Goal: Use online tool/utility: Utilize a website feature to perform a specific function

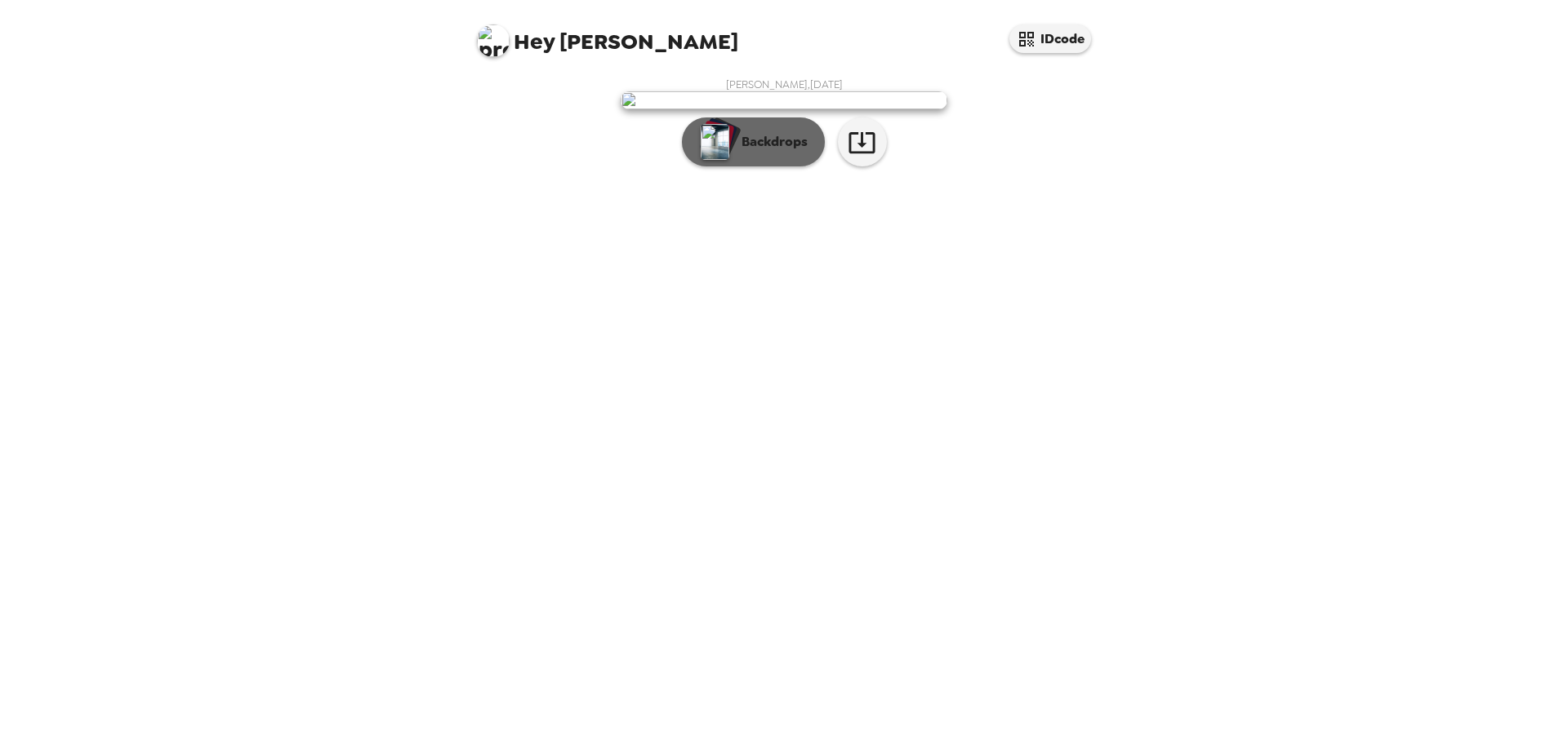
click at [773, 167] on button "Backdrops" at bounding box center [753, 141] width 143 height 49
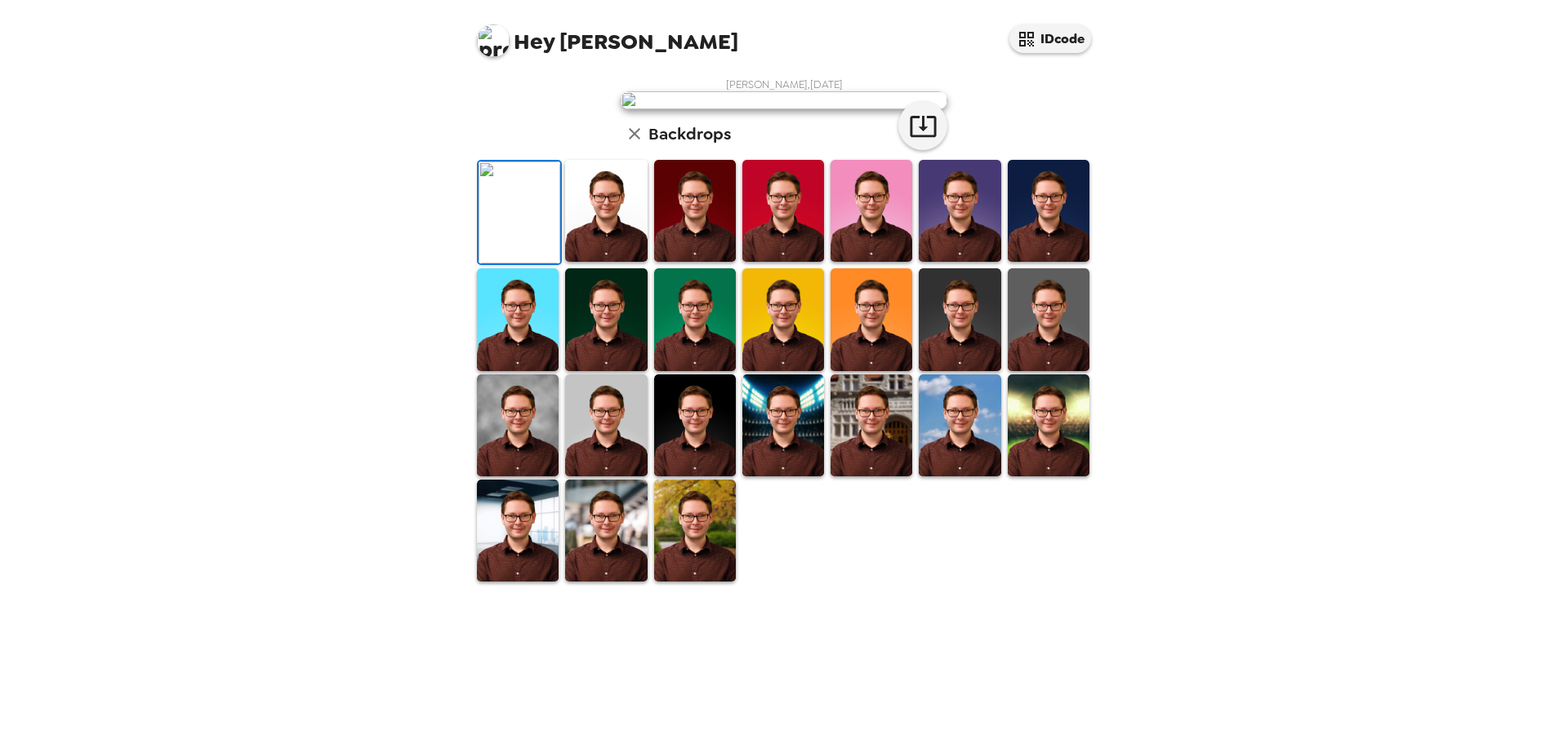
scroll to position [246, 0]
click at [868, 477] on img at bounding box center [871, 425] width 81 height 102
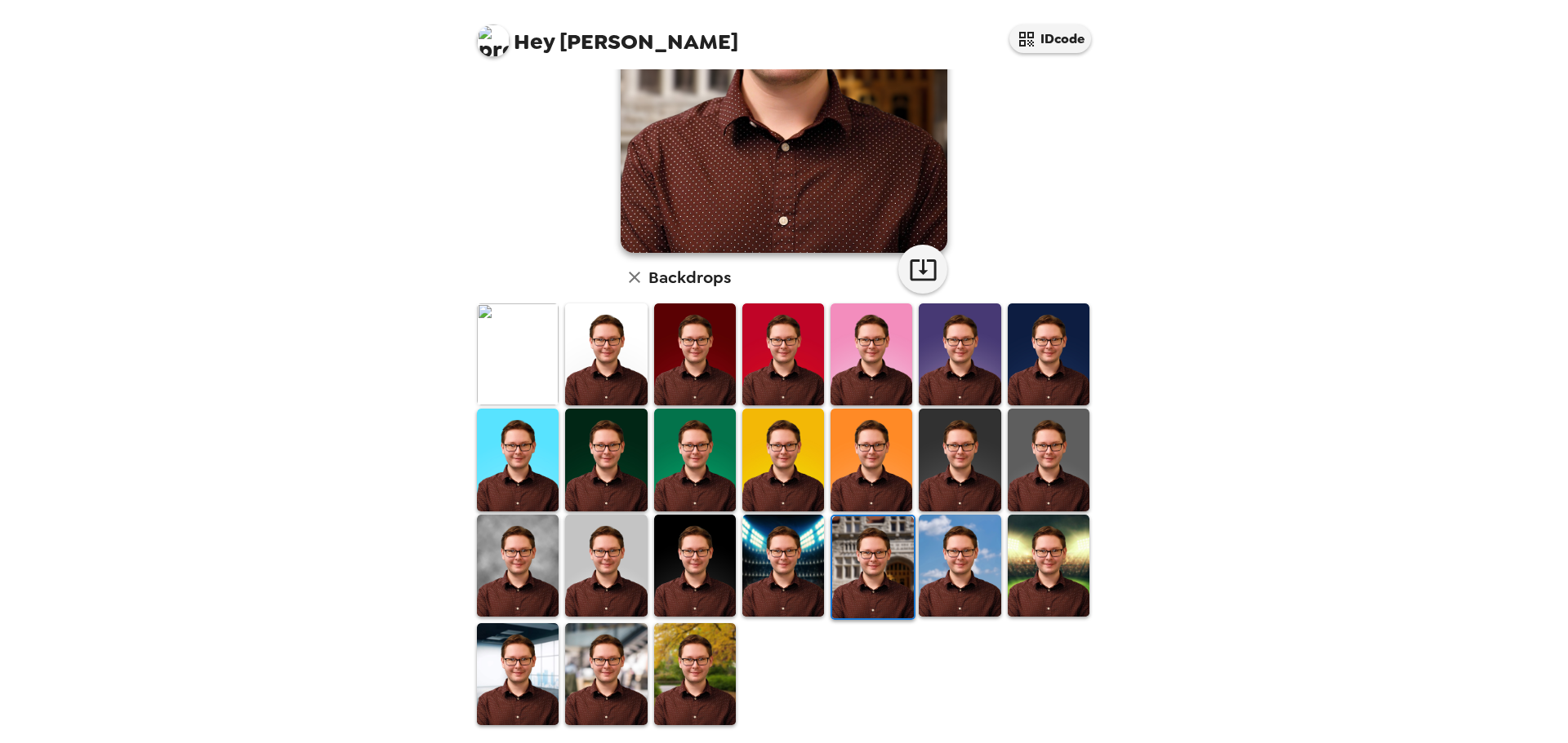
click at [705, 645] on img at bounding box center [695, 675] width 81 height 102
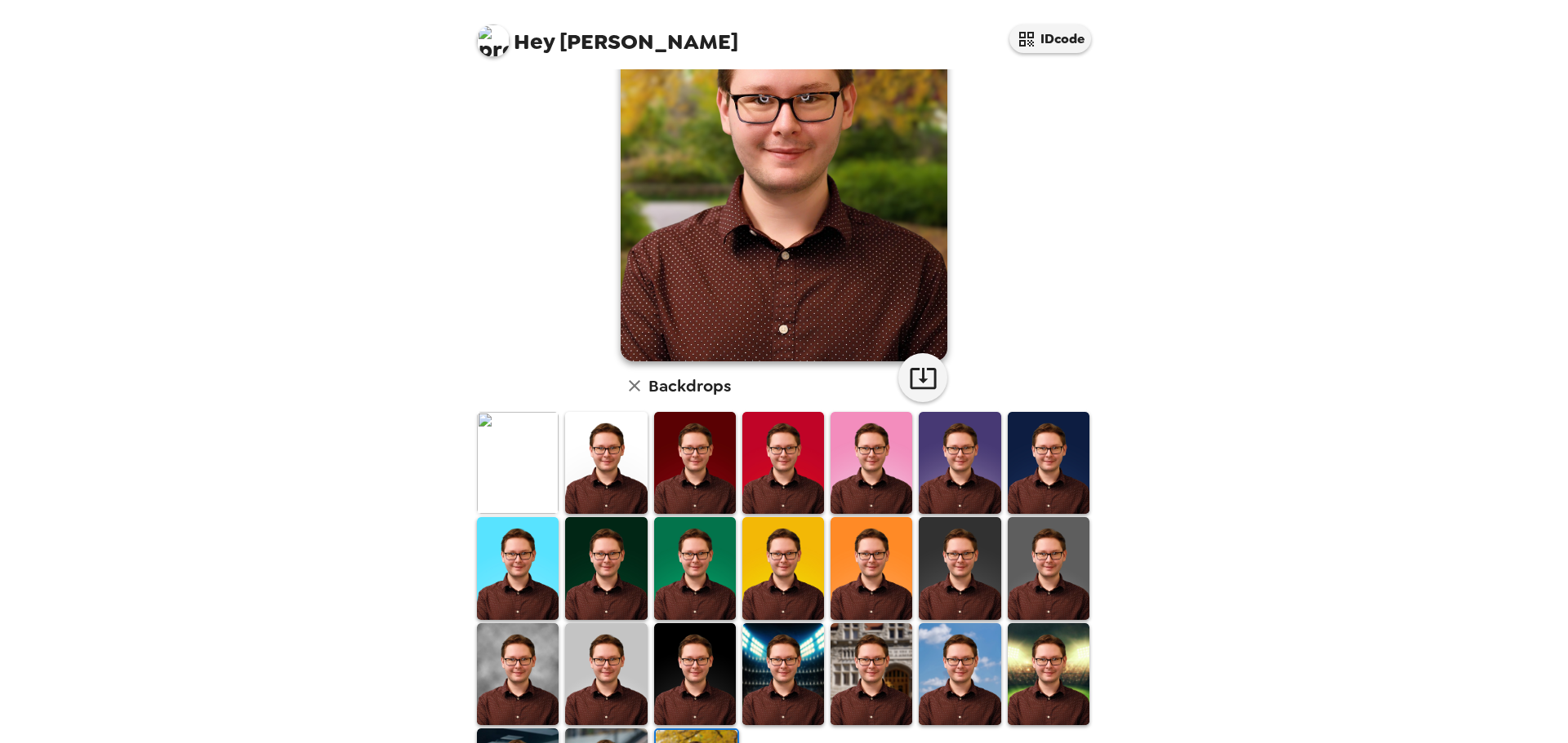
scroll to position [0, 0]
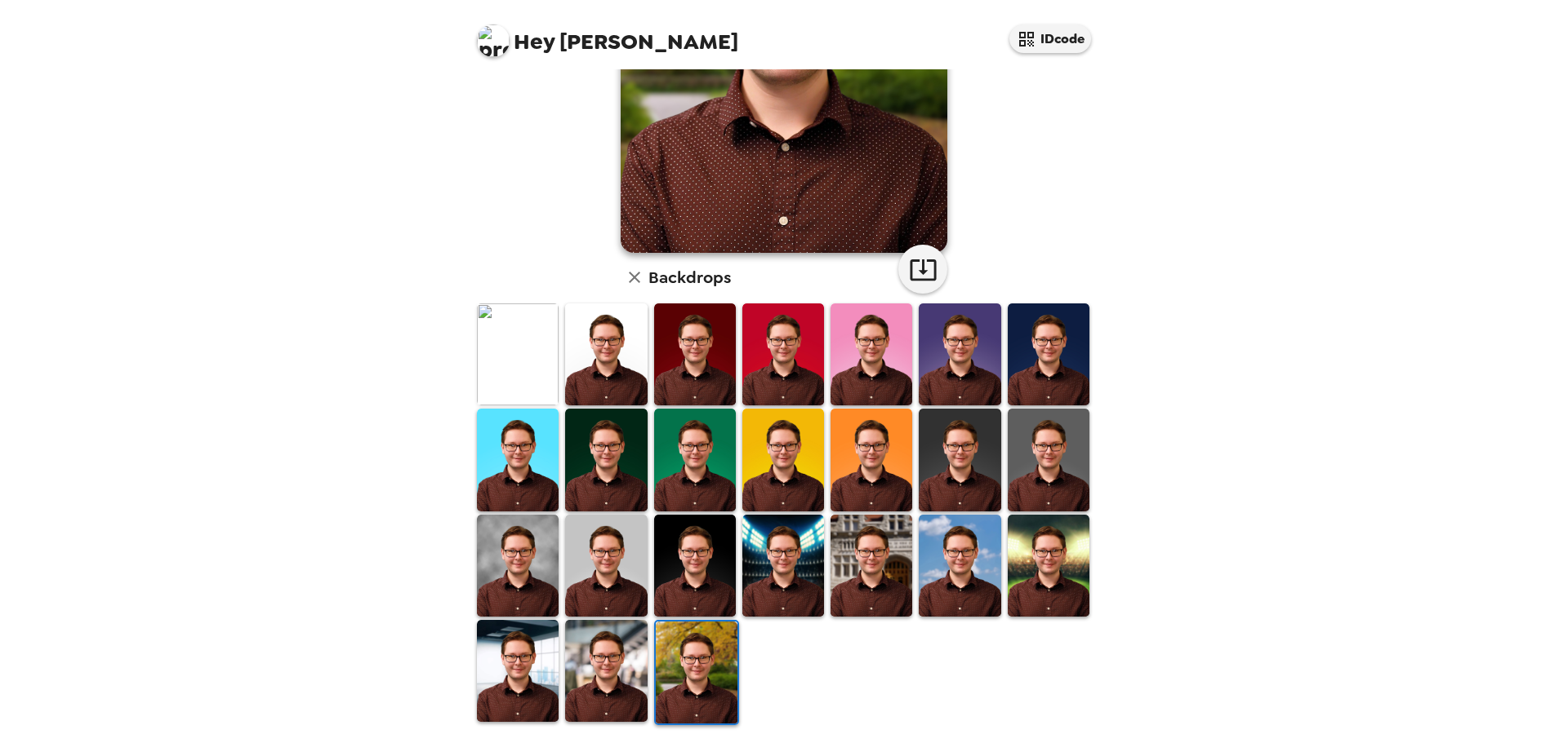
click at [606, 641] on img at bounding box center [606, 672] width 81 height 102
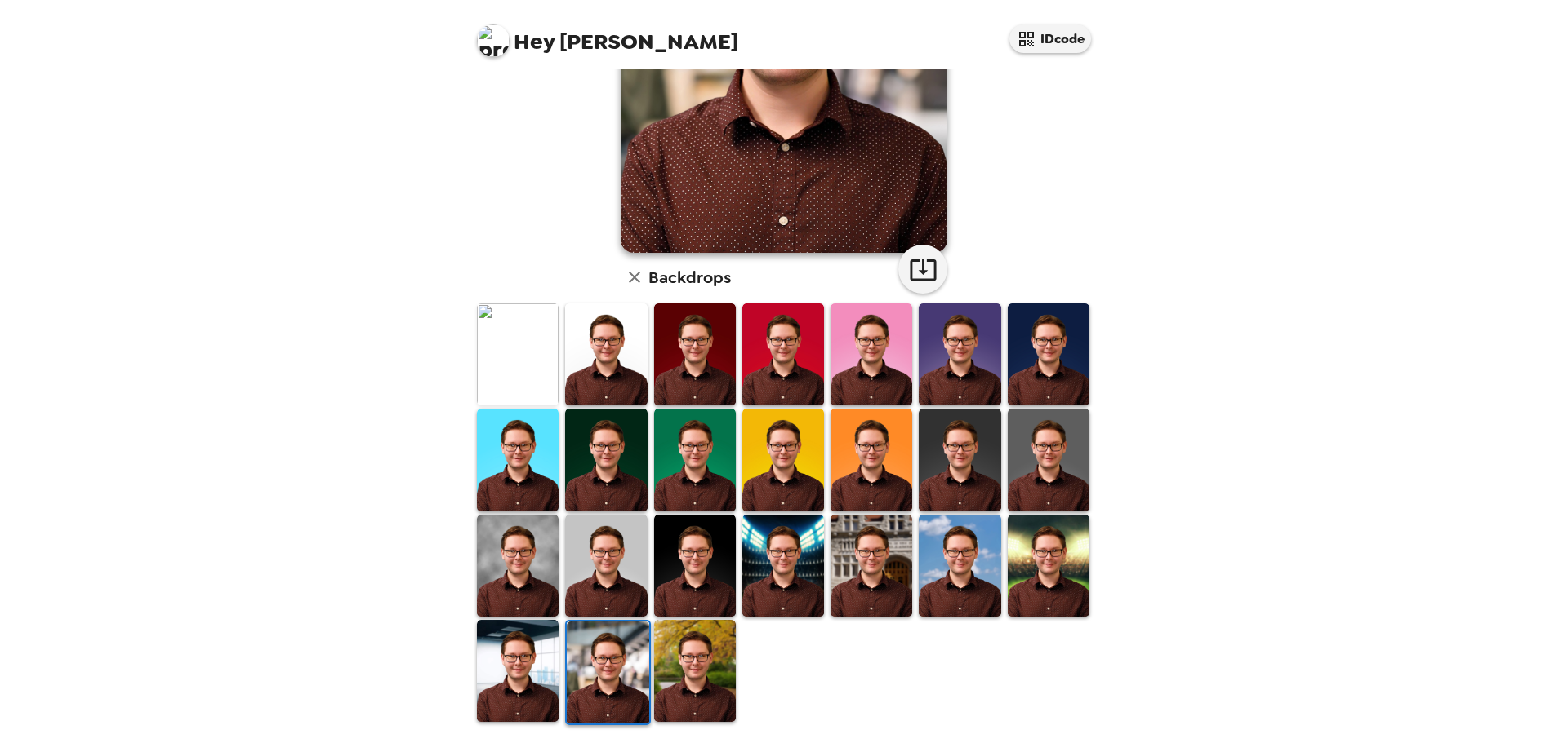
click at [510, 660] on img at bounding box center [517, 672] width 81 height 102
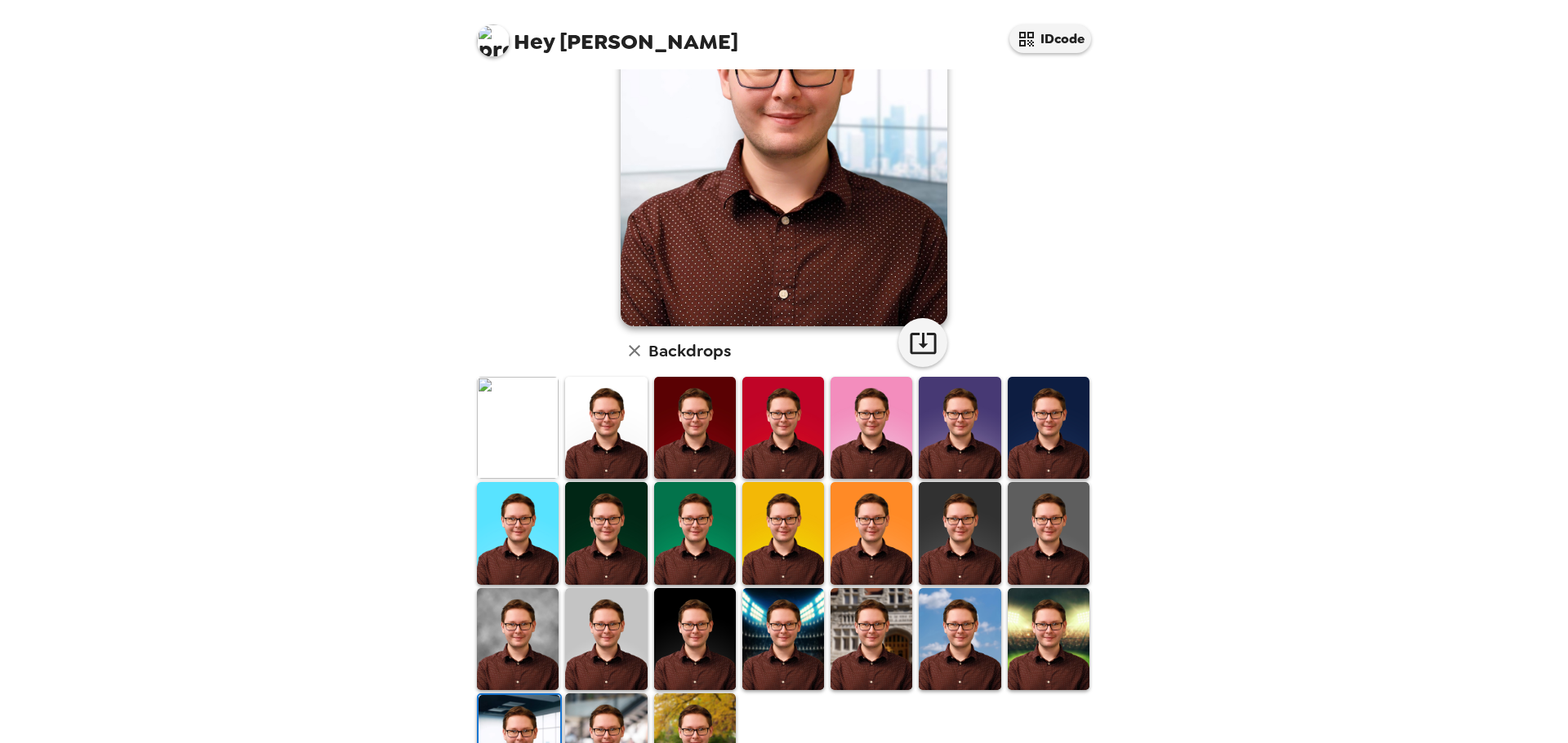
scroll to position [246, 0]
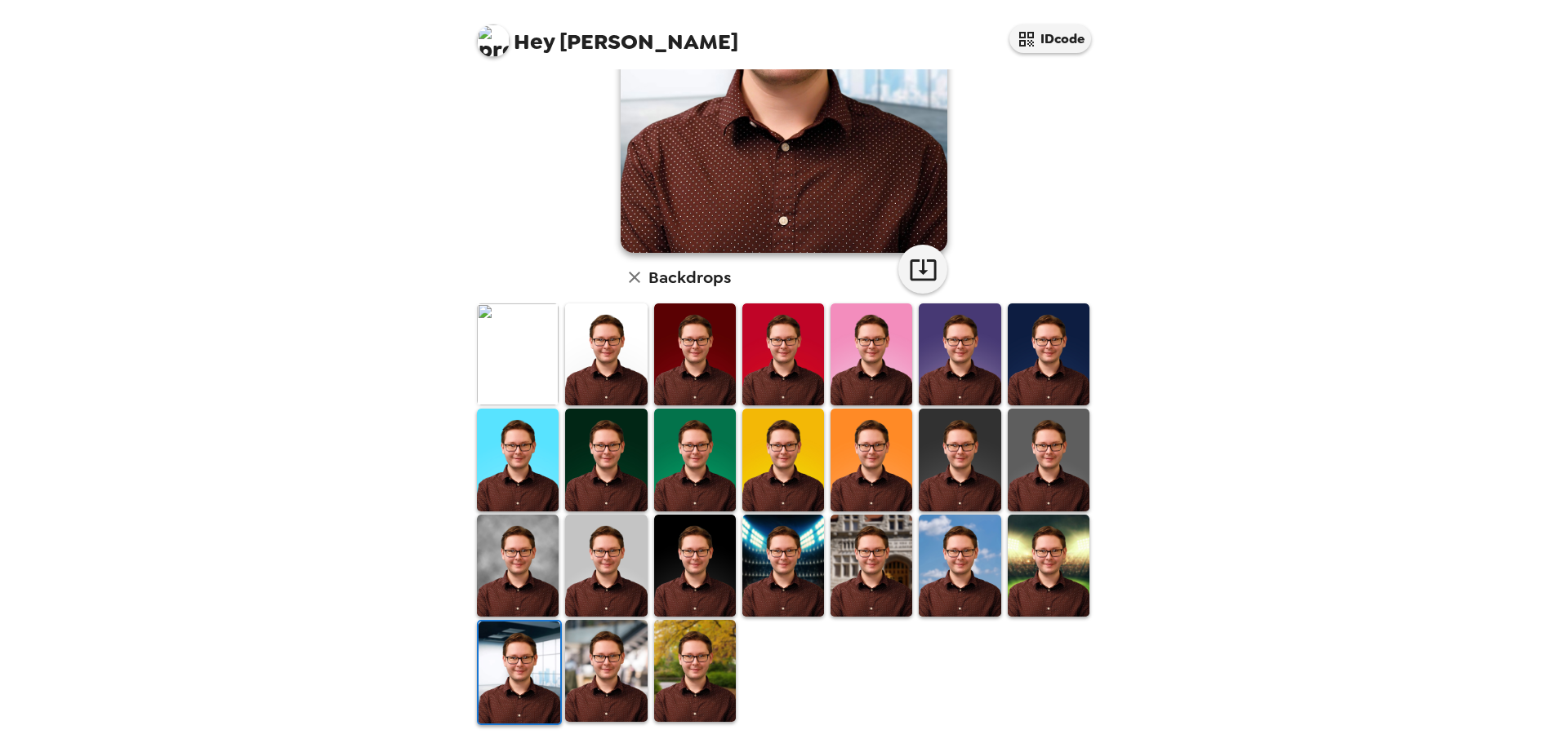
click at [765, 547] on img at bounding box center [783, 567] width 81 height 102
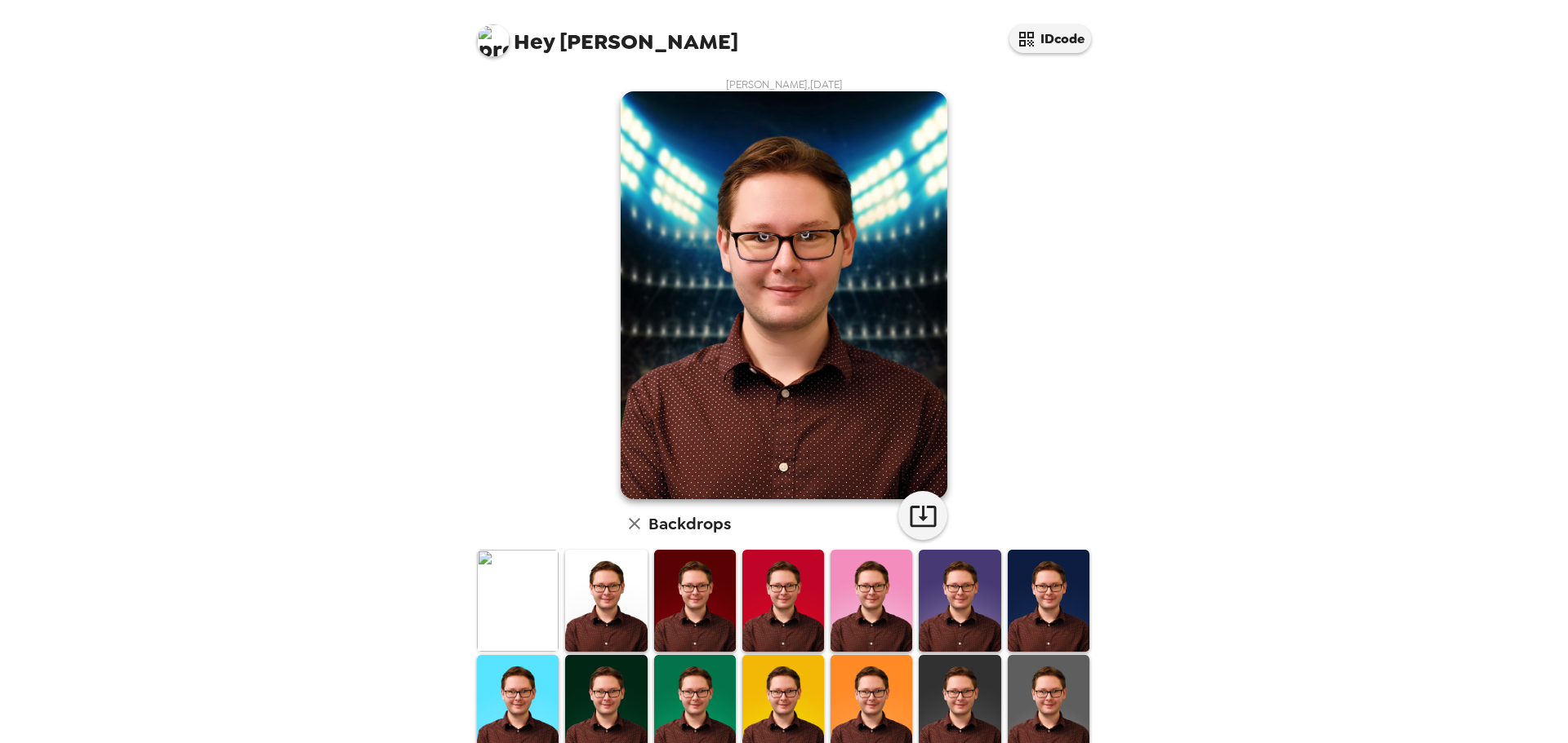
scroll to position [81, 0]
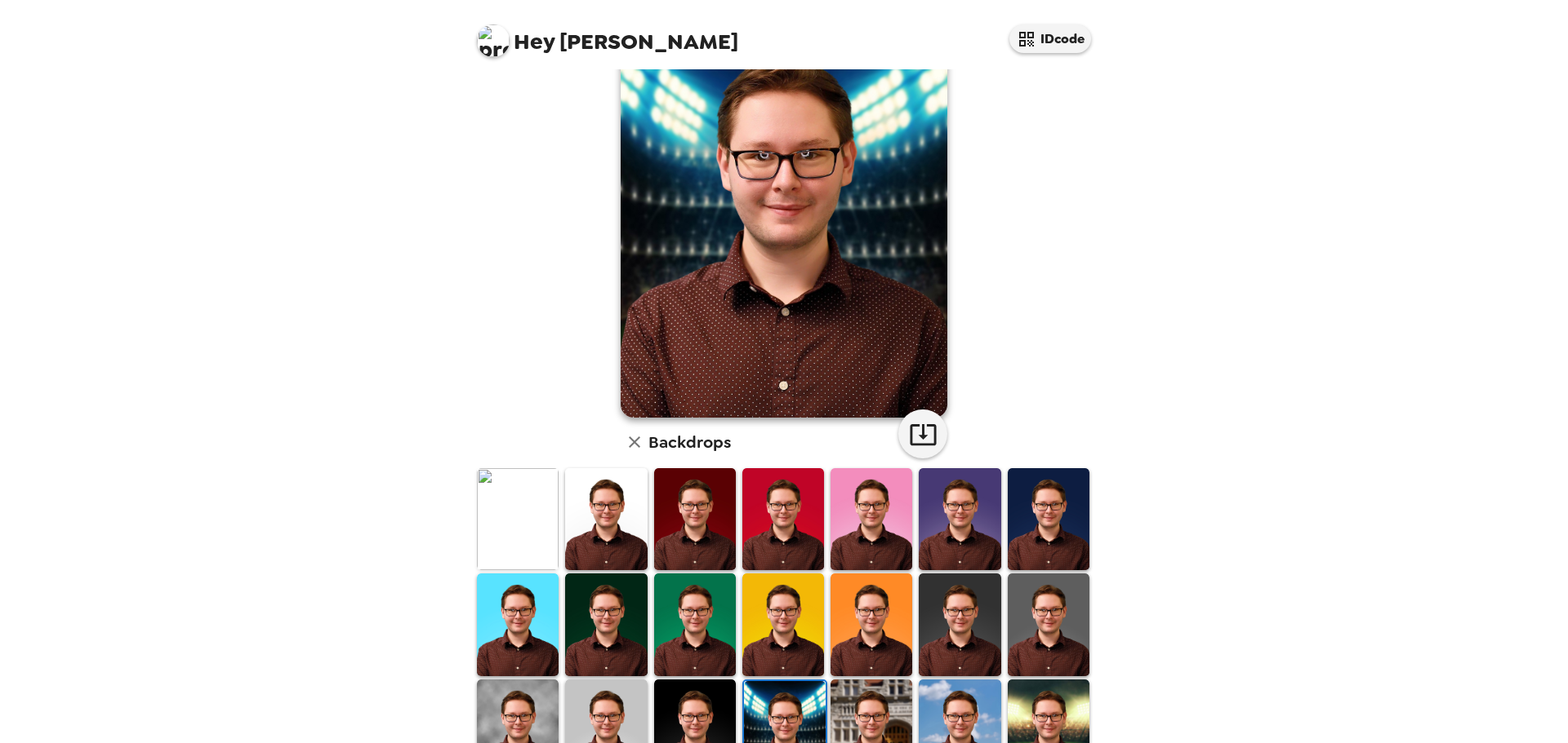
click at [524, 528] on img at bounding box center [517, 520] width 81 height 102
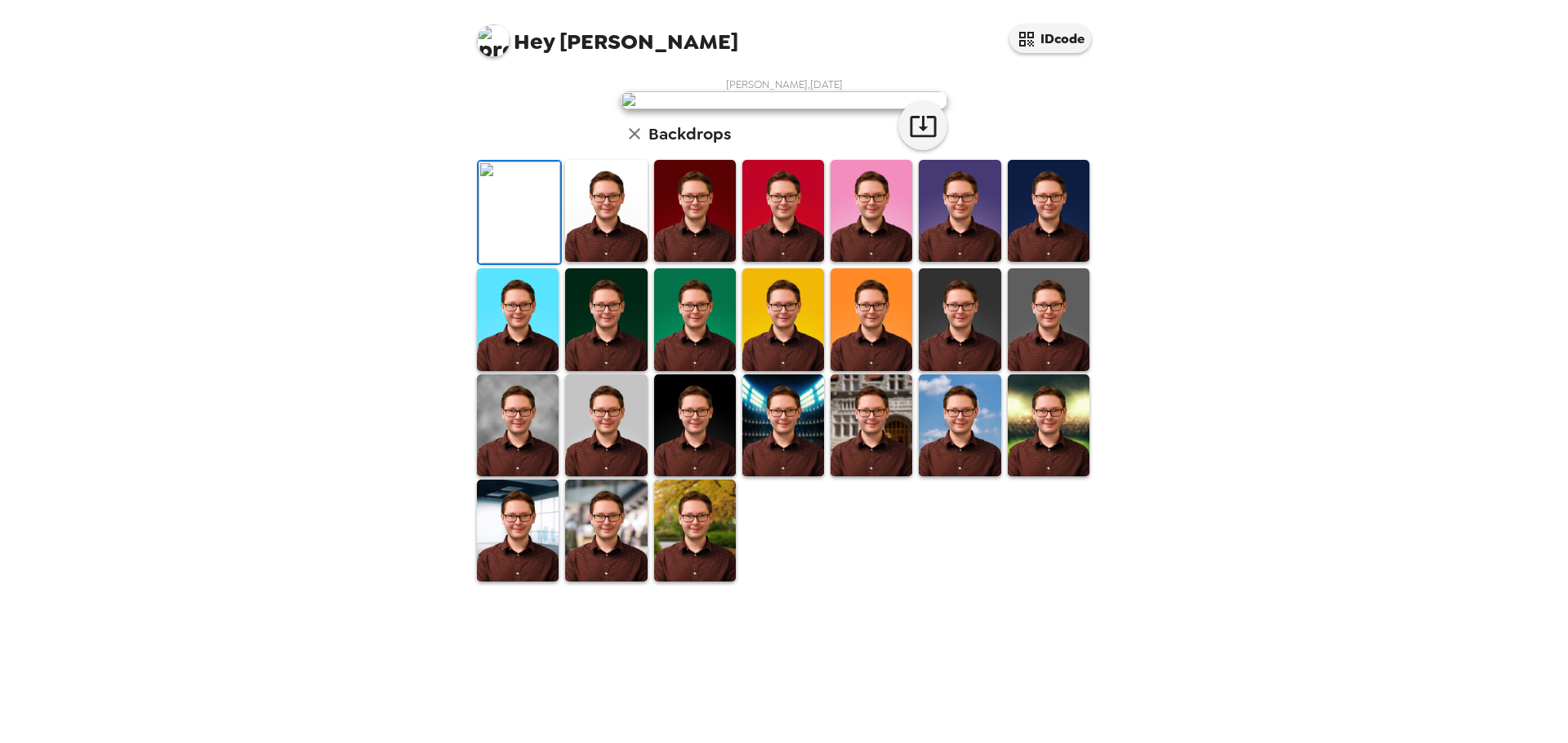
scroll to position [0, 0]
click at [624, 262] on img at bounding box center [606, 211] width 81 height 102
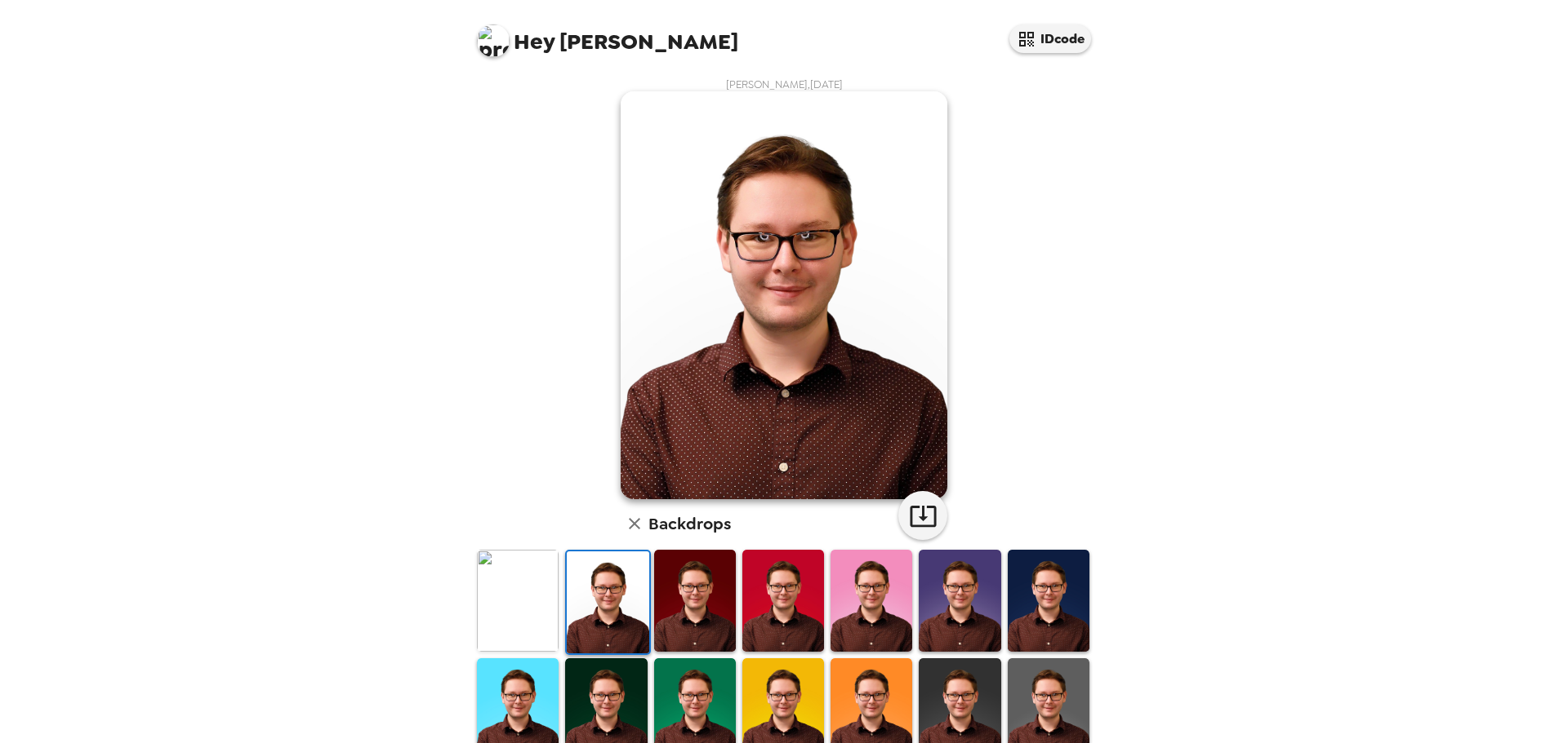
click at [691, 593] on img at bounding box center [695, 601] width 81 height 102
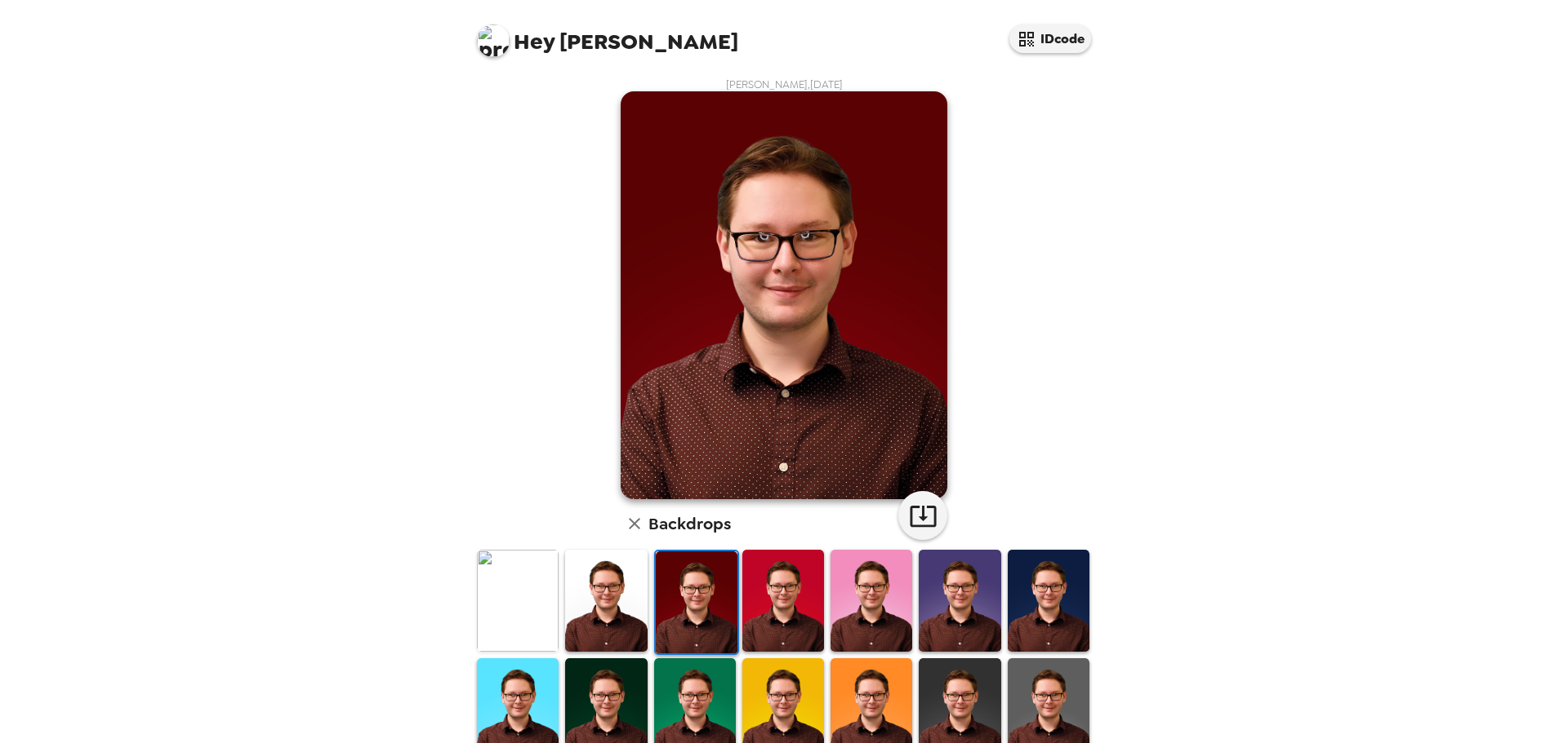
click at [758, 594] on img at bounding box center [783, 601] width 81 height 102
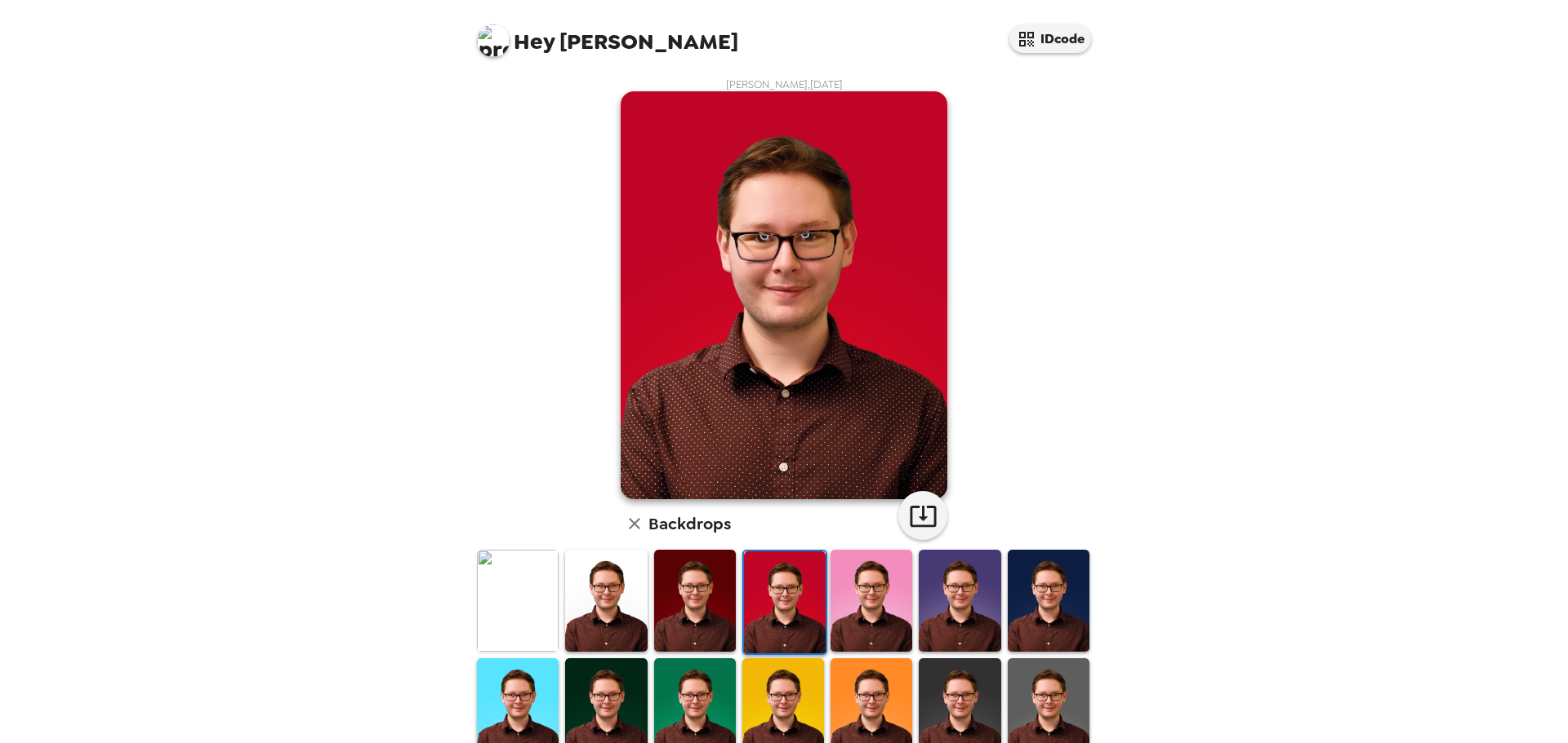
click at [841, 599] on img at bounding box center [871, 601] width 81 height 102
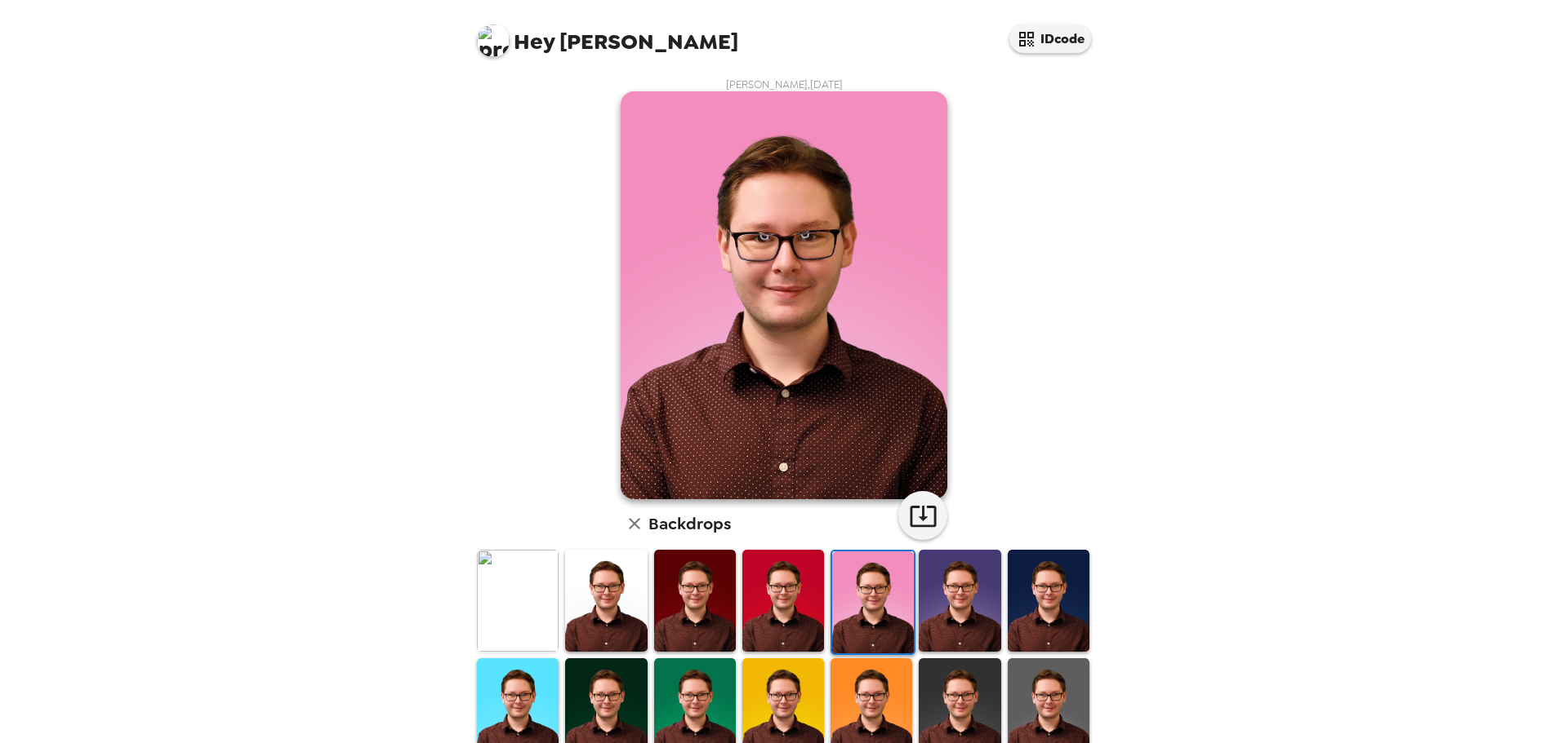
click at [939, 604] on img at bounding box center [959, 601] width 81 height 102
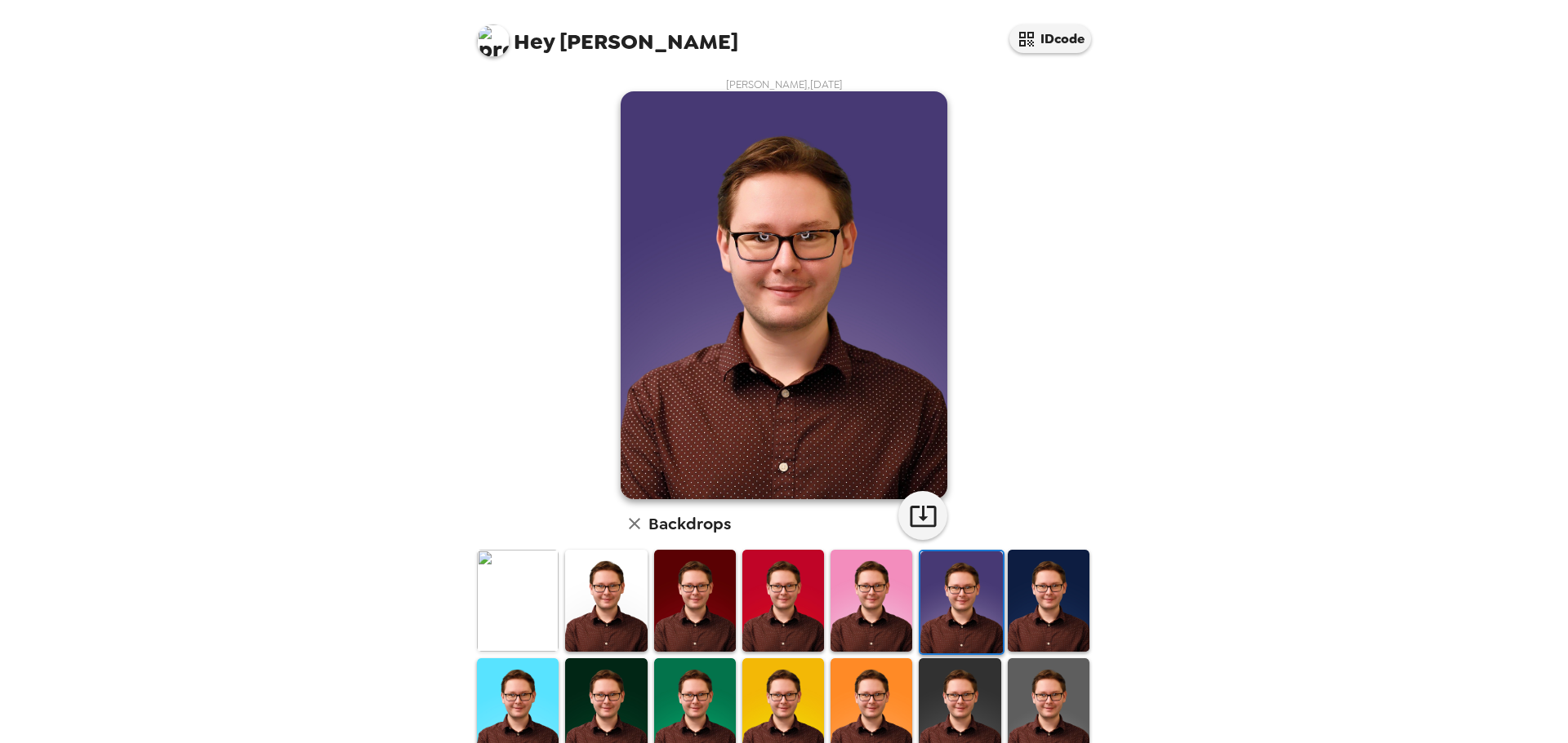
click at [1019, 596] on img at bounding box center [1048, 601] width 81 height 102
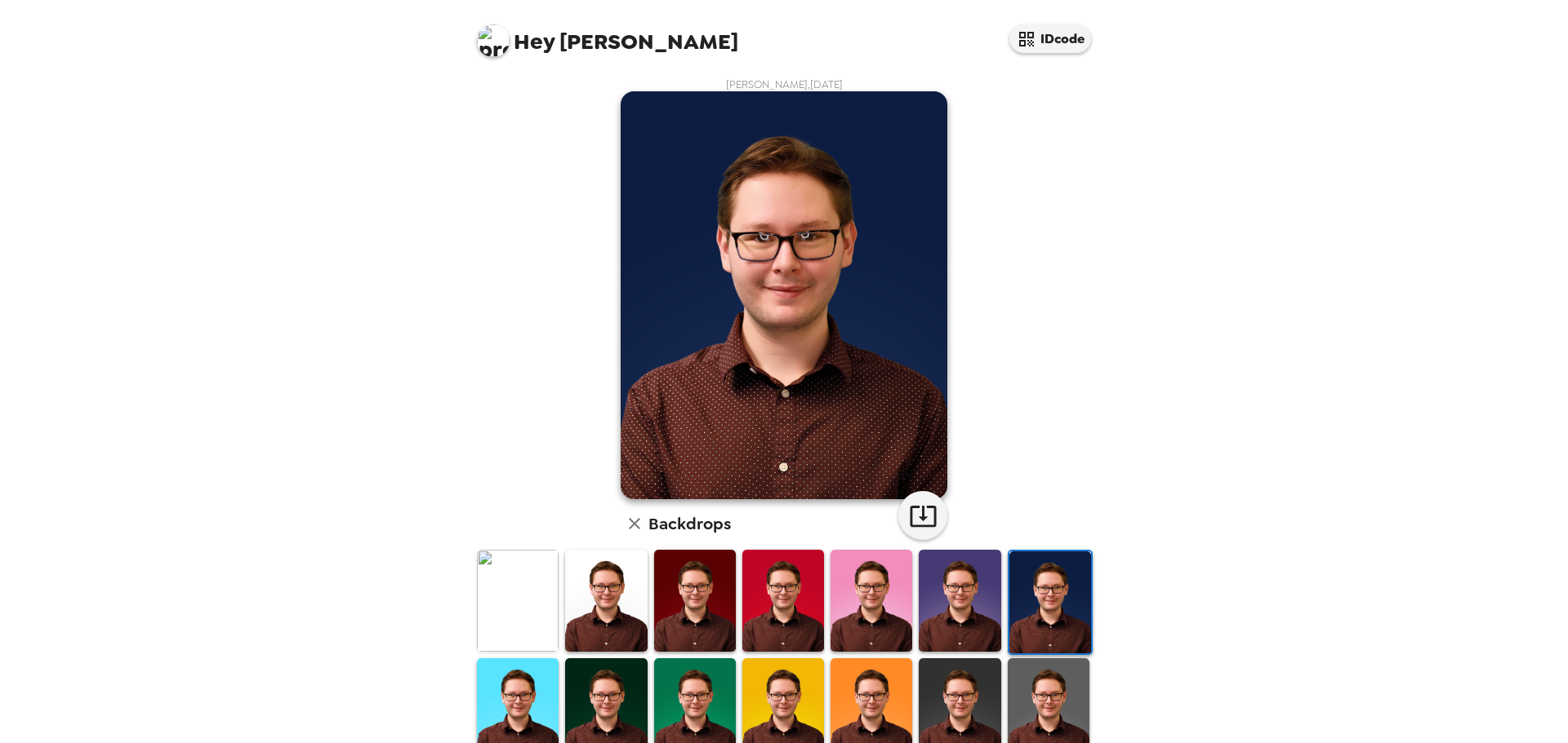
scroll to position [163, 0]
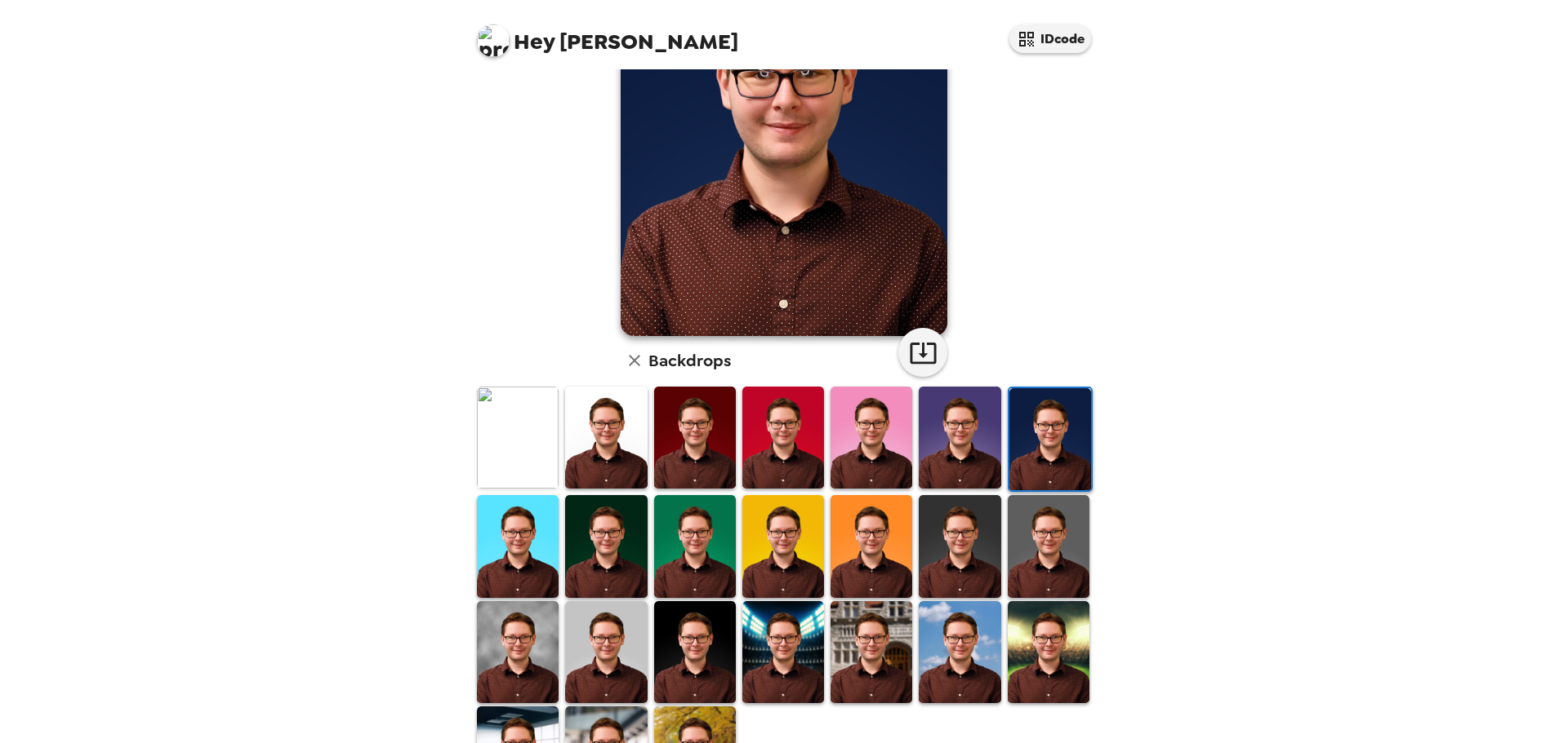
click at [1029, 516] on img at bounding box center [1048, 546] width 81 height 102
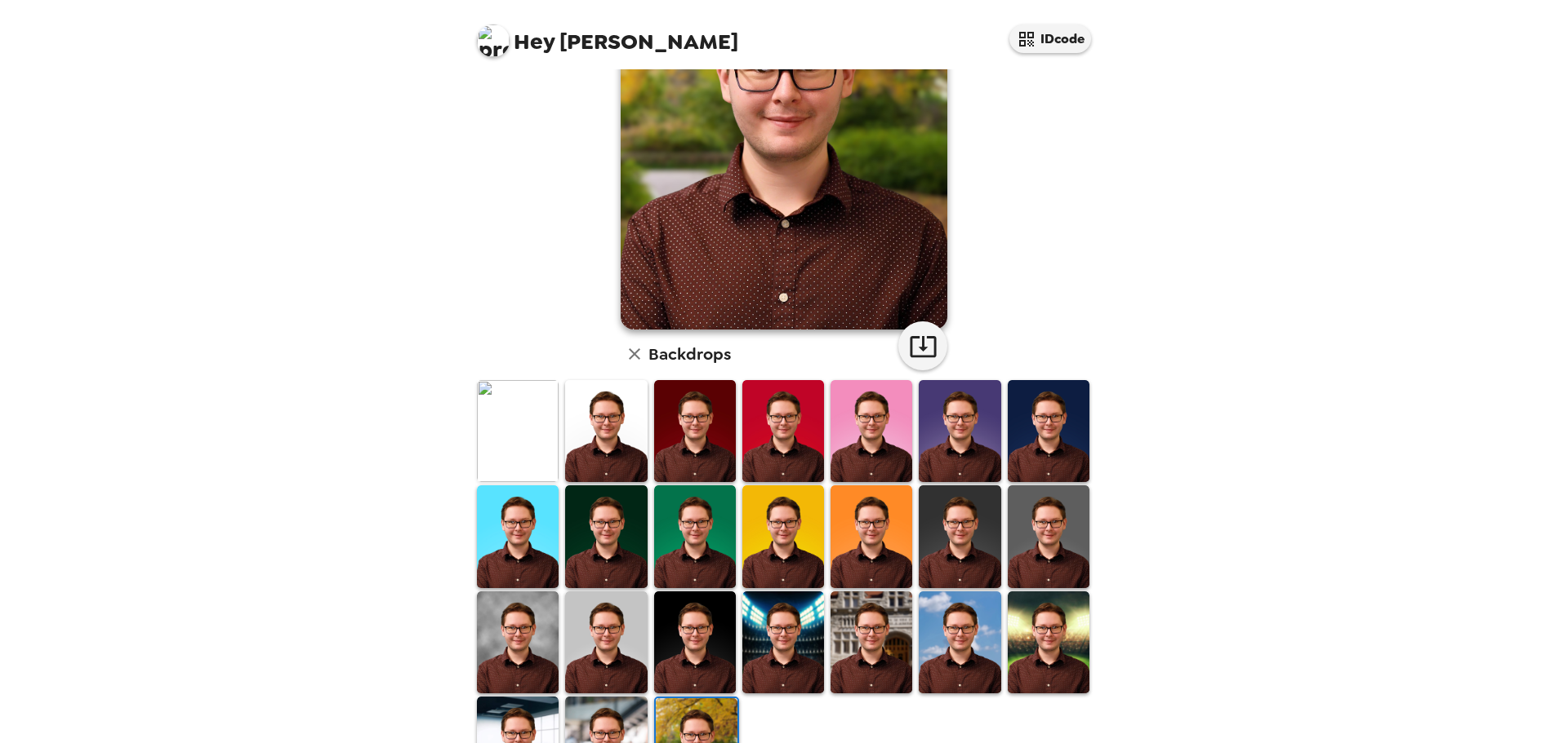
scroll to position [246, 0]
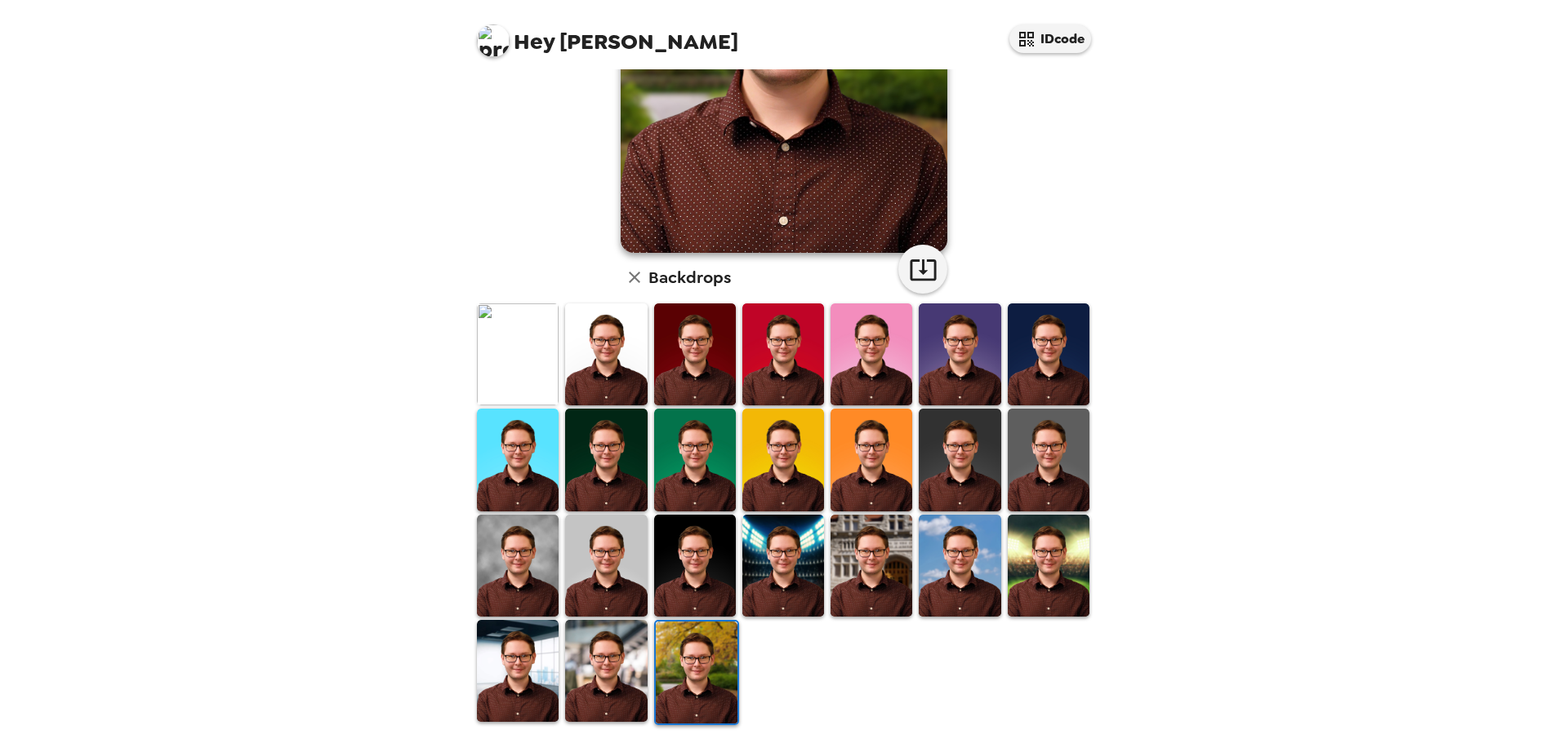
click at [719, 688] on img at bounding box center [697, 673] width 81 height 102
click at [679, 428] on img at bounding box center [695, 460] width 81 height 102
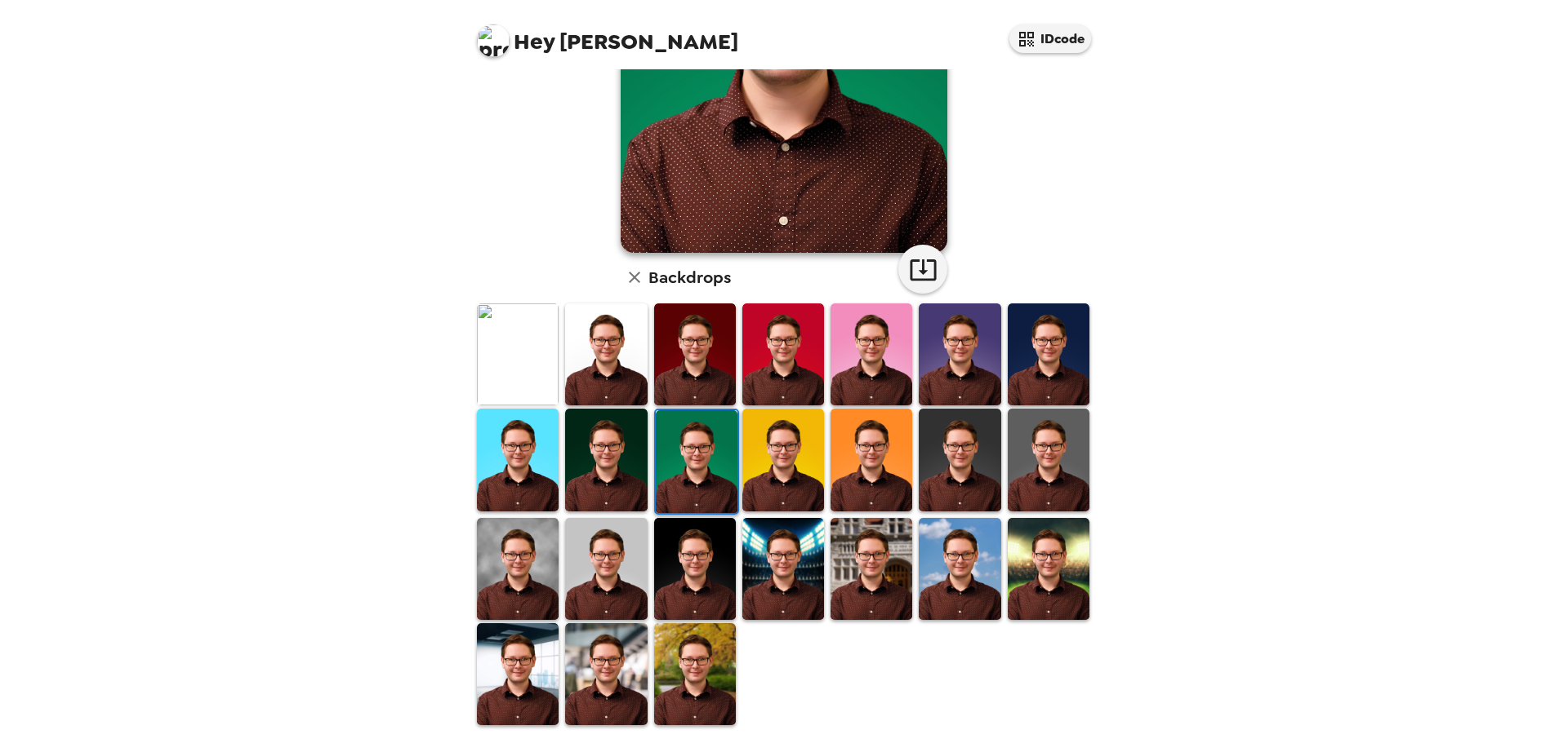
click at [536, 350] on img at bounding box center [517, 355] width 81 height 102
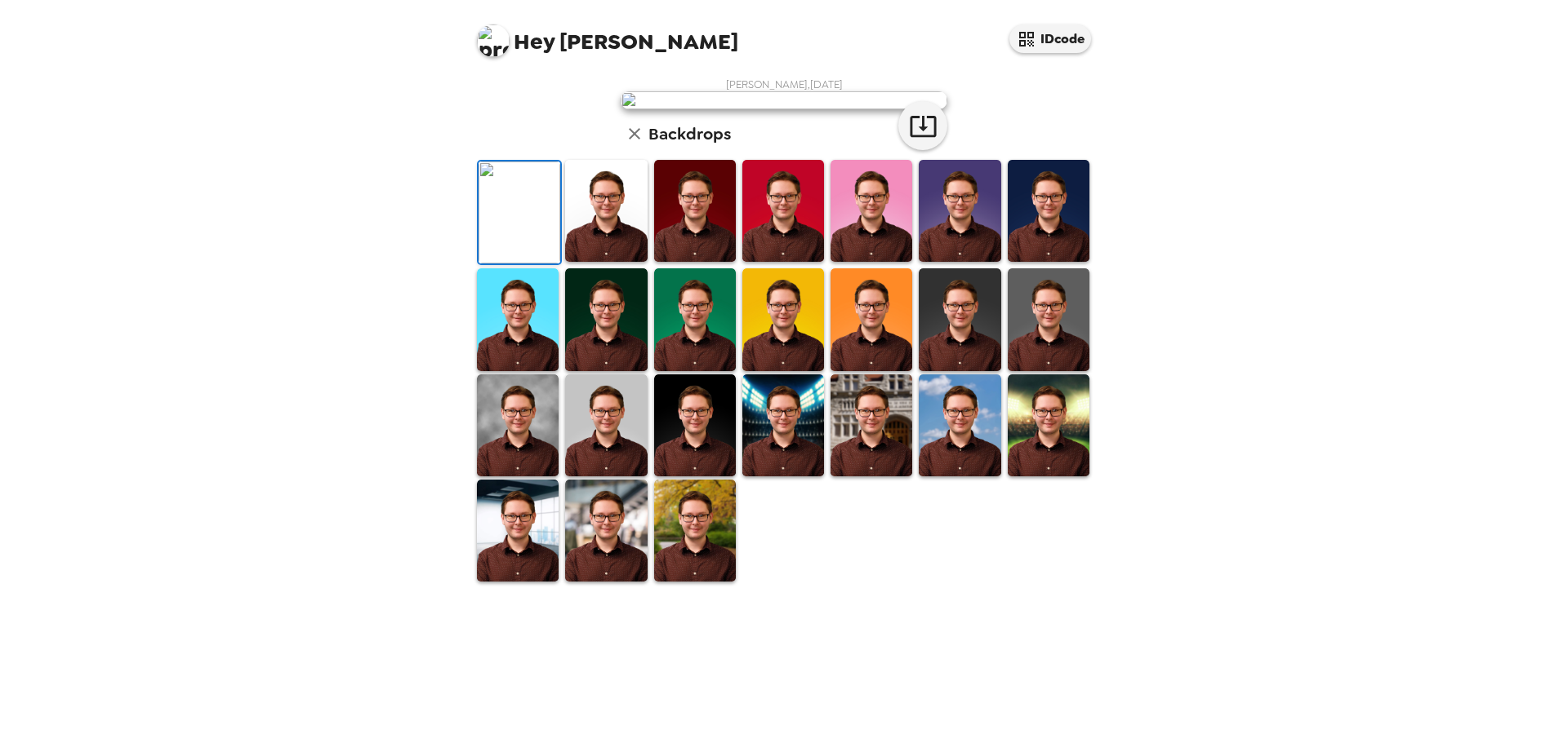
scroll to position [0, 0]
click at [618, 262] on img at bounding box center [606, 211] width 81 height 102
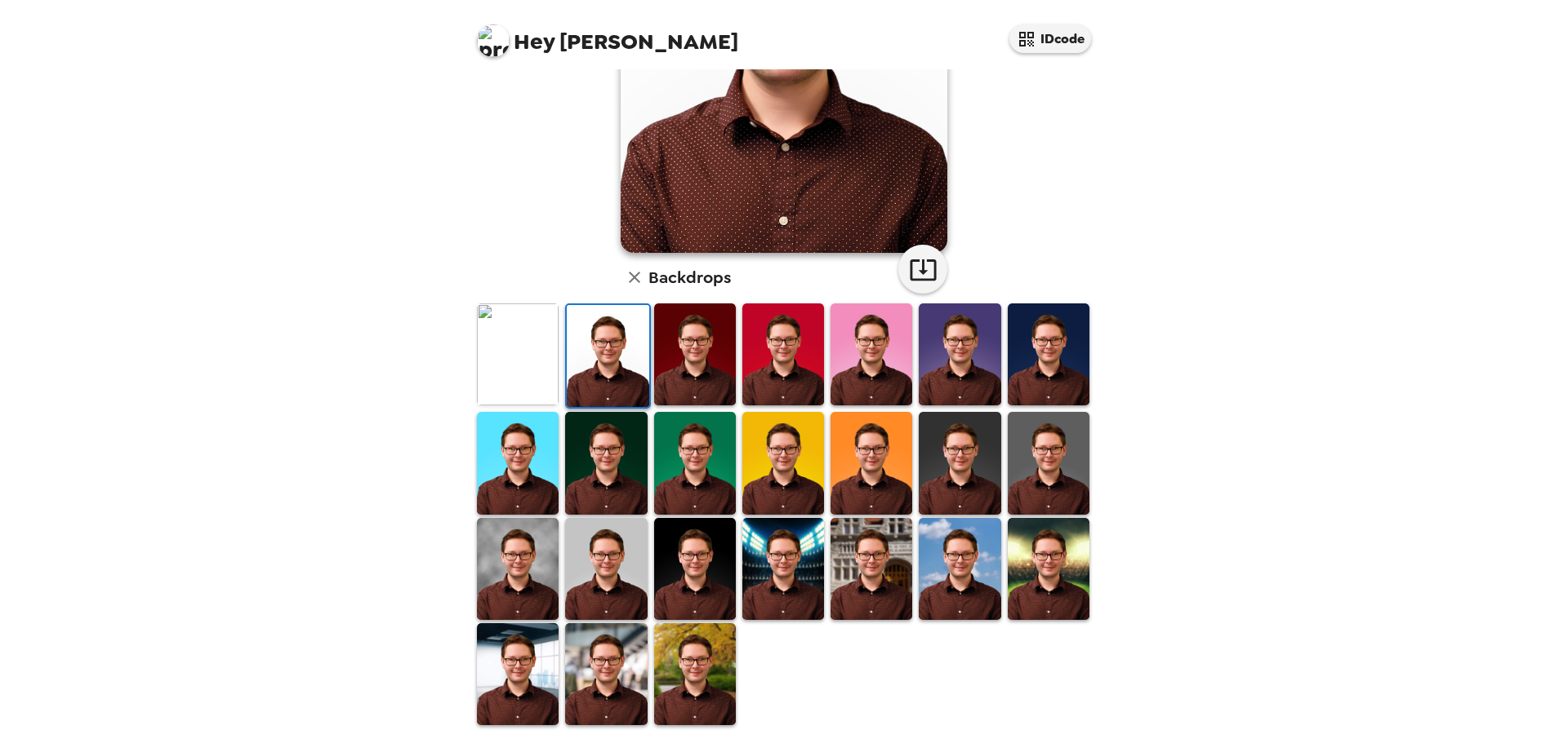
click at [969, 566] on img at bounding box center [959, 569] width 81 height 102
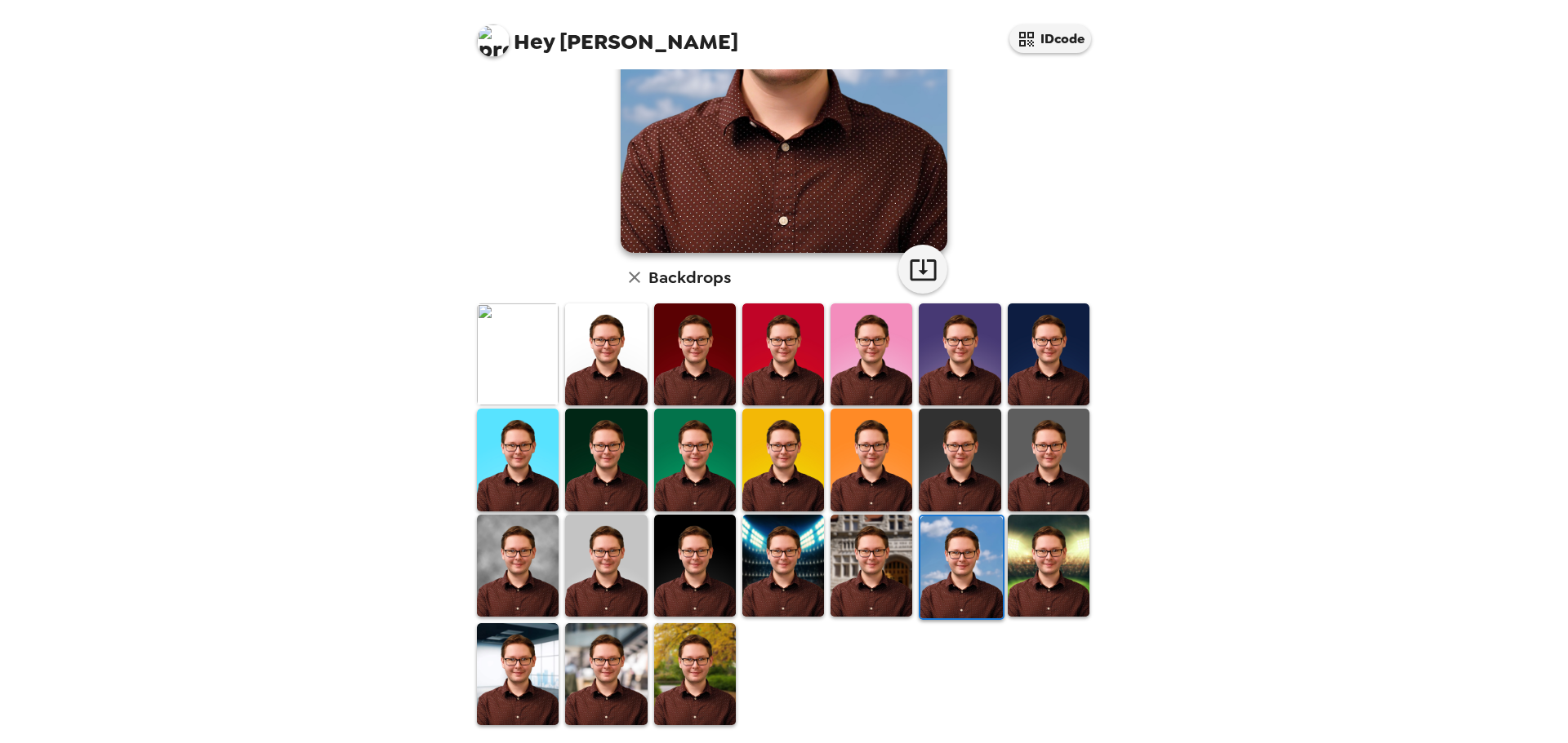
click at [660, 679] on img at bounding box center [695, 675] width 81 height 102
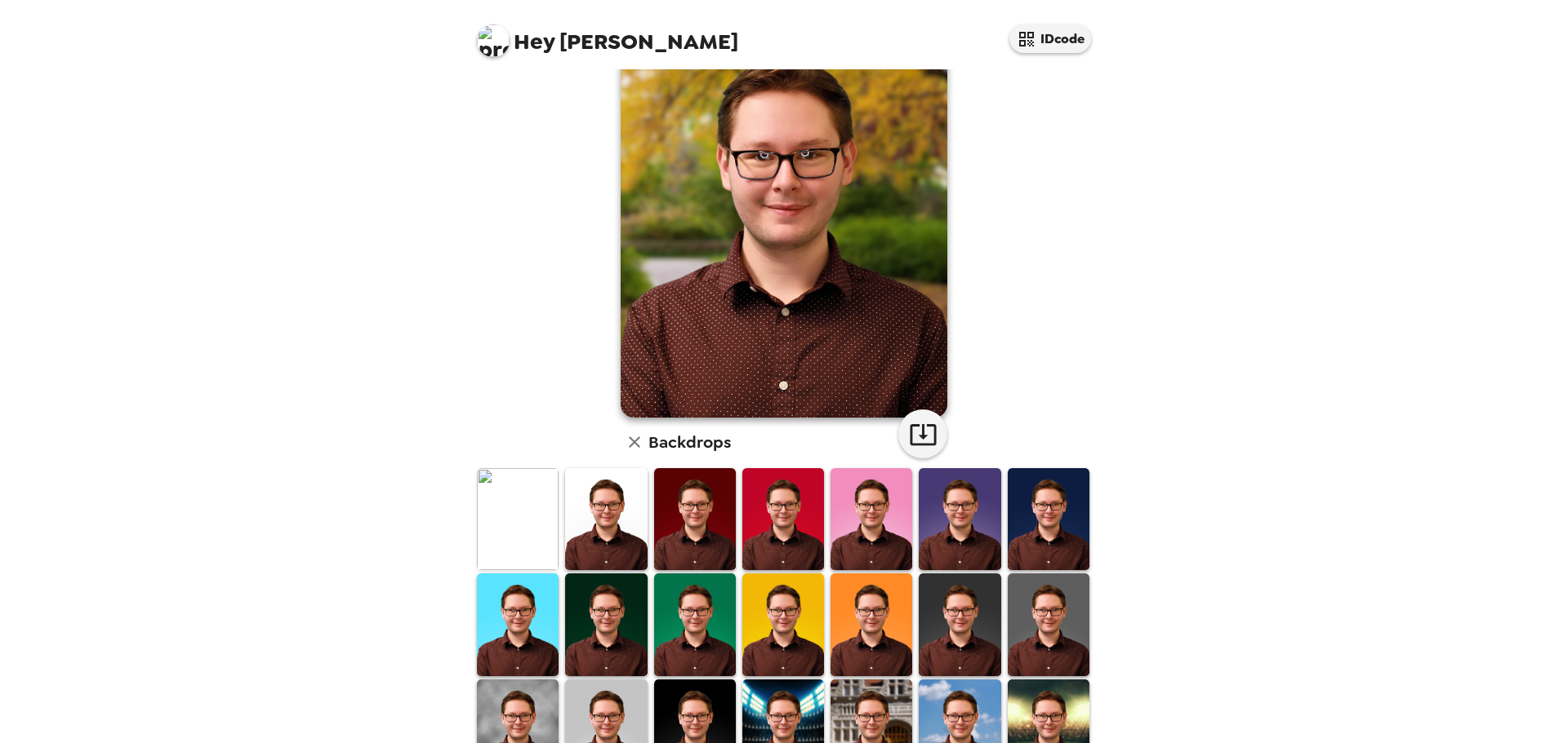
scroll to position [246, 0]
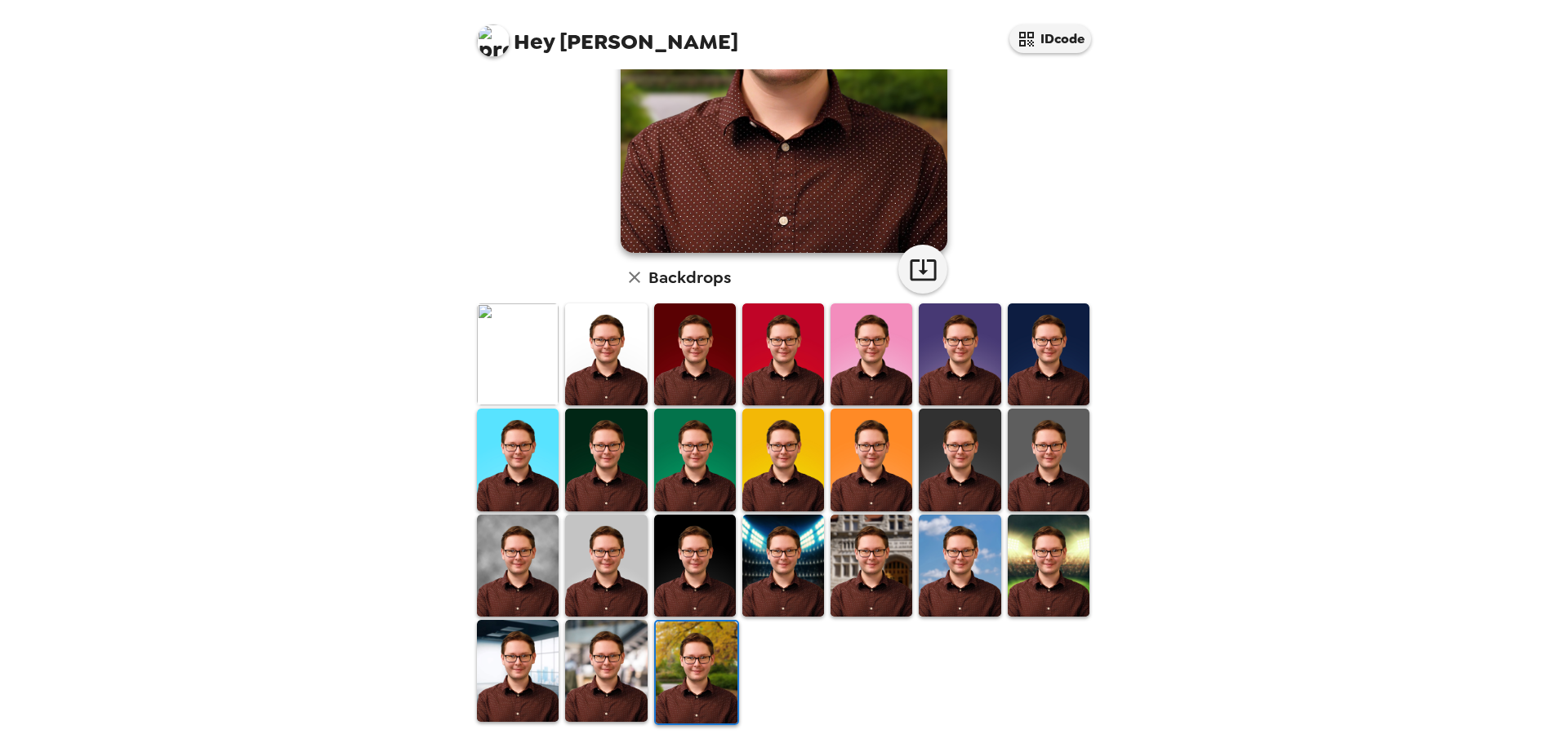
click at [844, 585] on img at bounding box center [871, 567] width 81 height 102
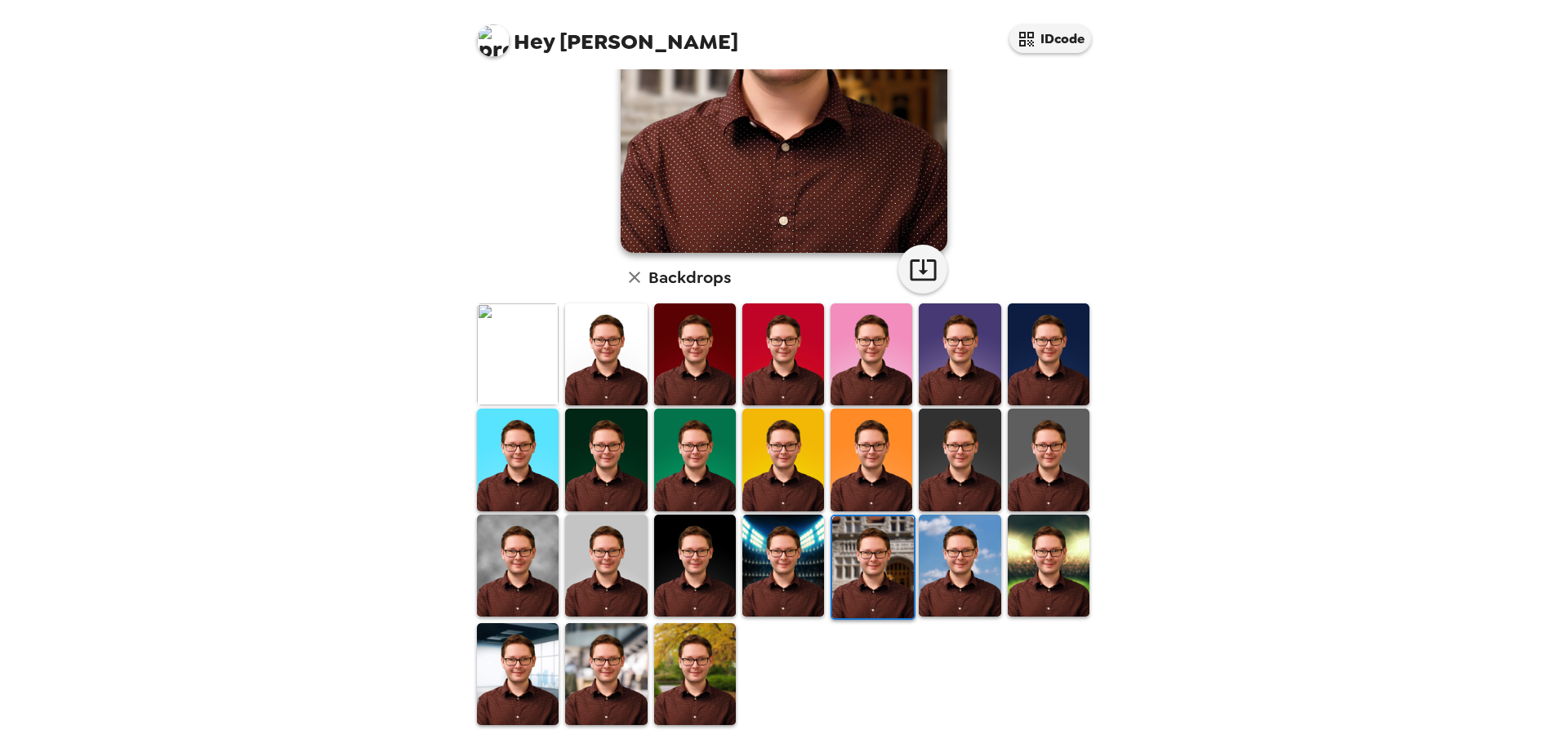
click at [694, 646] on img at bounding box center [695, 675] width 81 height 102
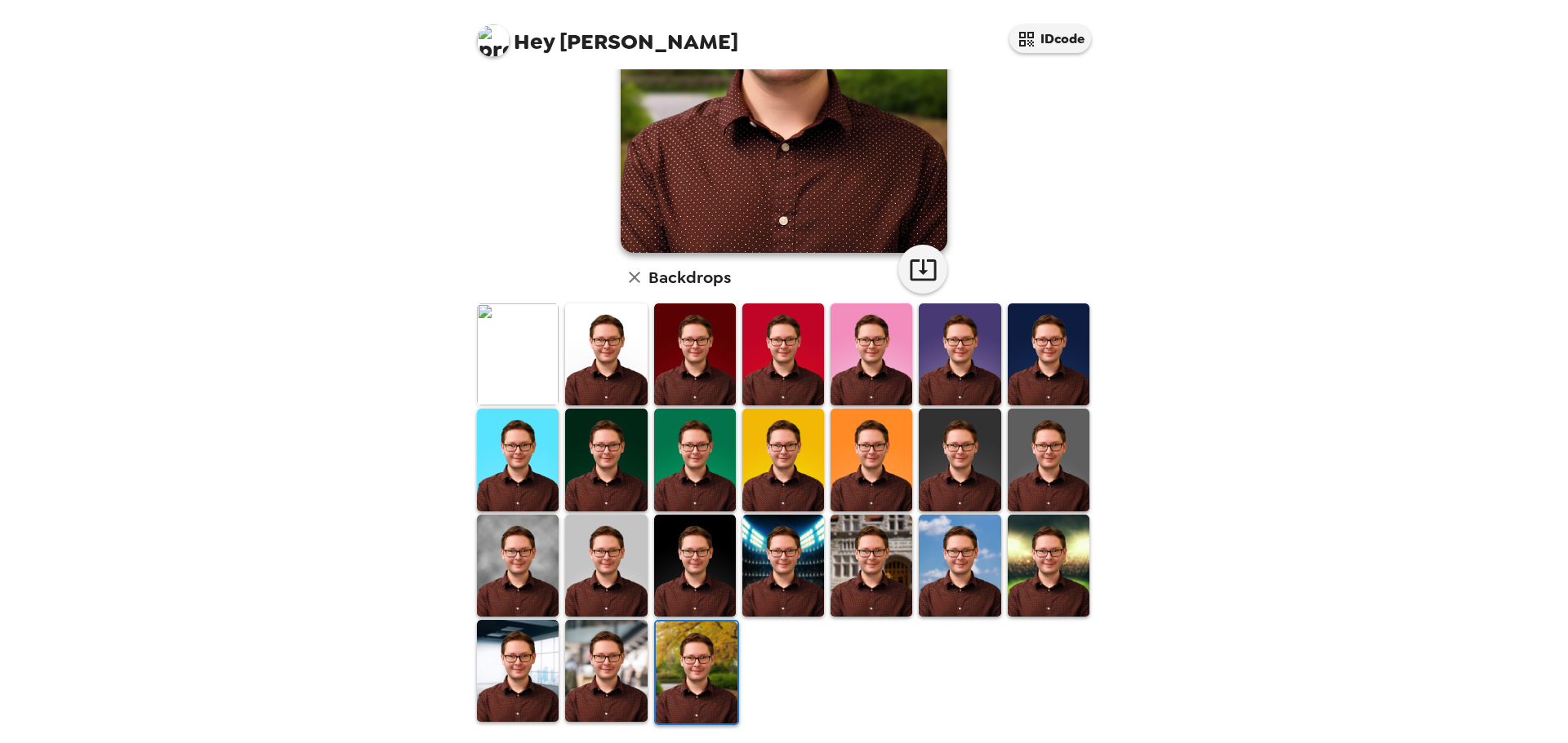
click at [708, 655] on img at bounding box center [697, 673] width 81 height 102
click at [616, 659] on img at bounding box center [606, 672] width 81 height 102
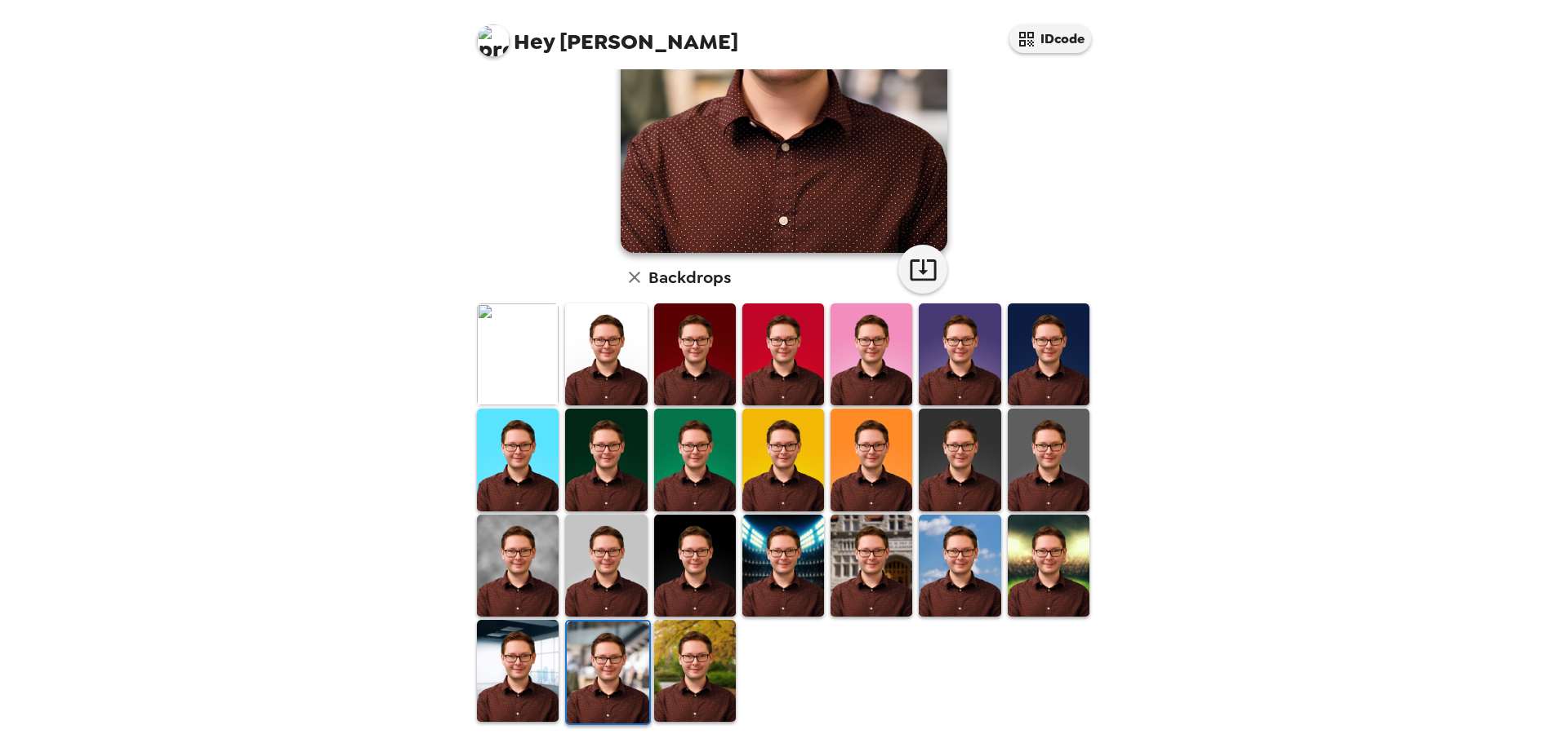
click at [515, 674] on img at bounding box center [517, 672] width 81 height 102
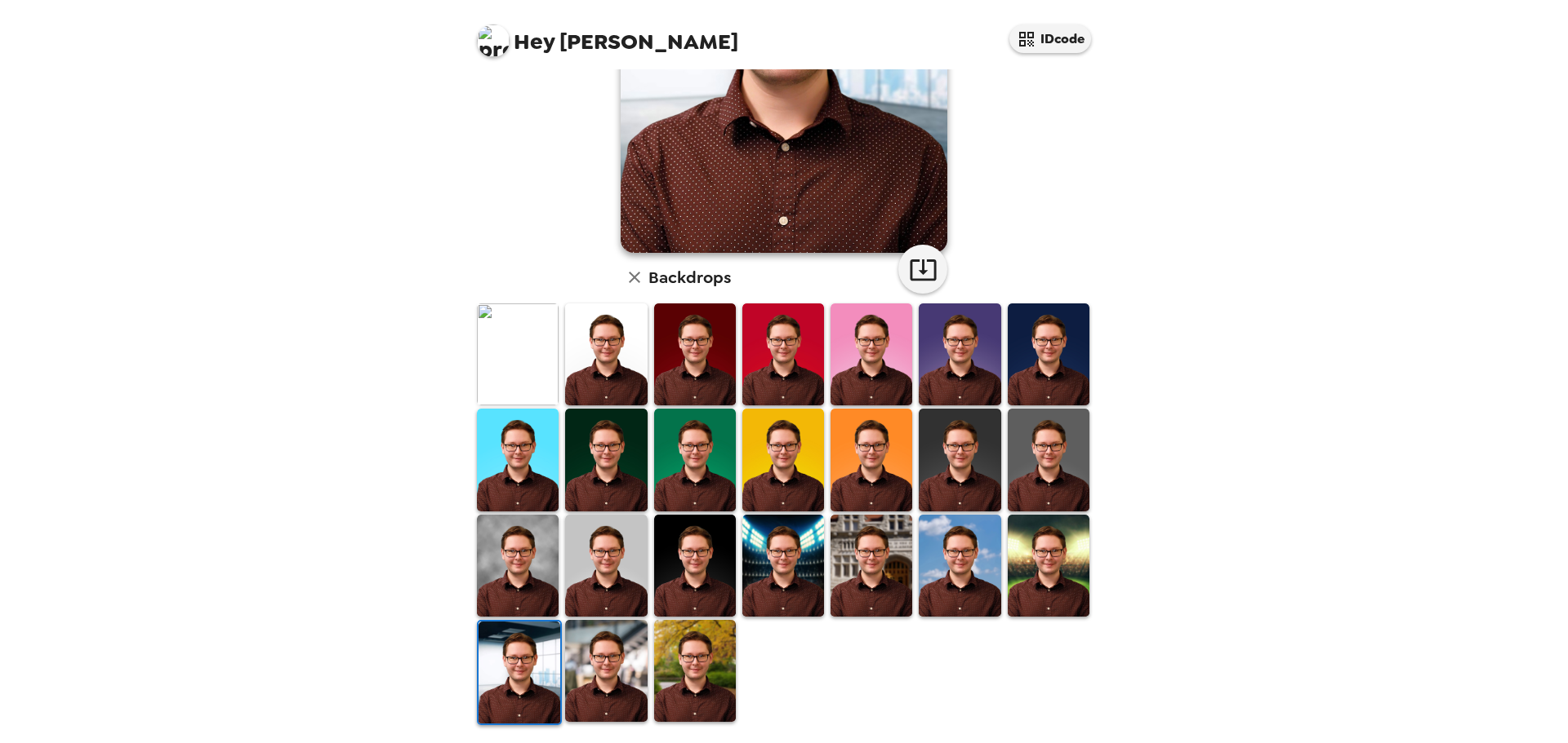
click at [1047, 543] on img at bounding box center [1048, 567] width 81 height 102
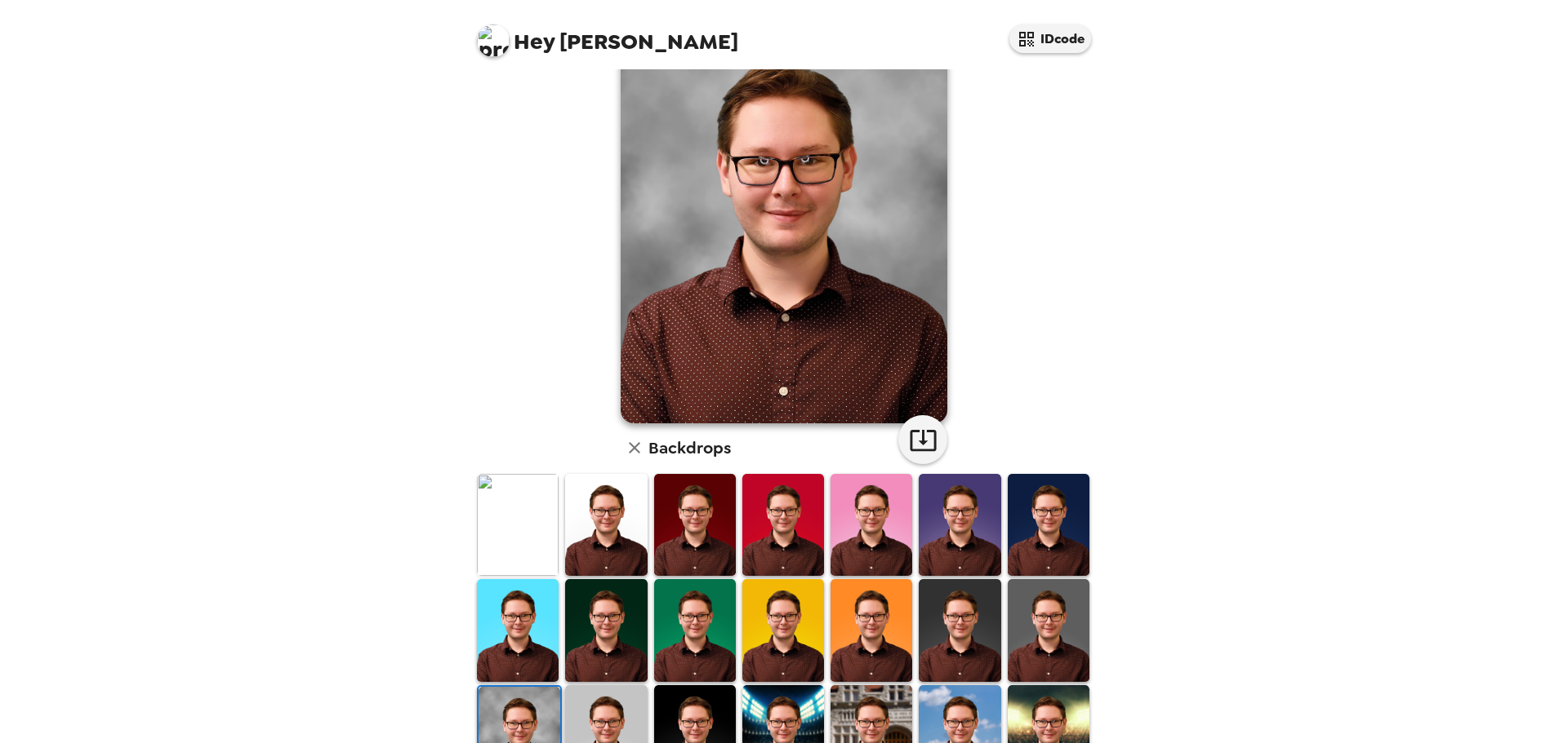
scroll to position [2, 0]
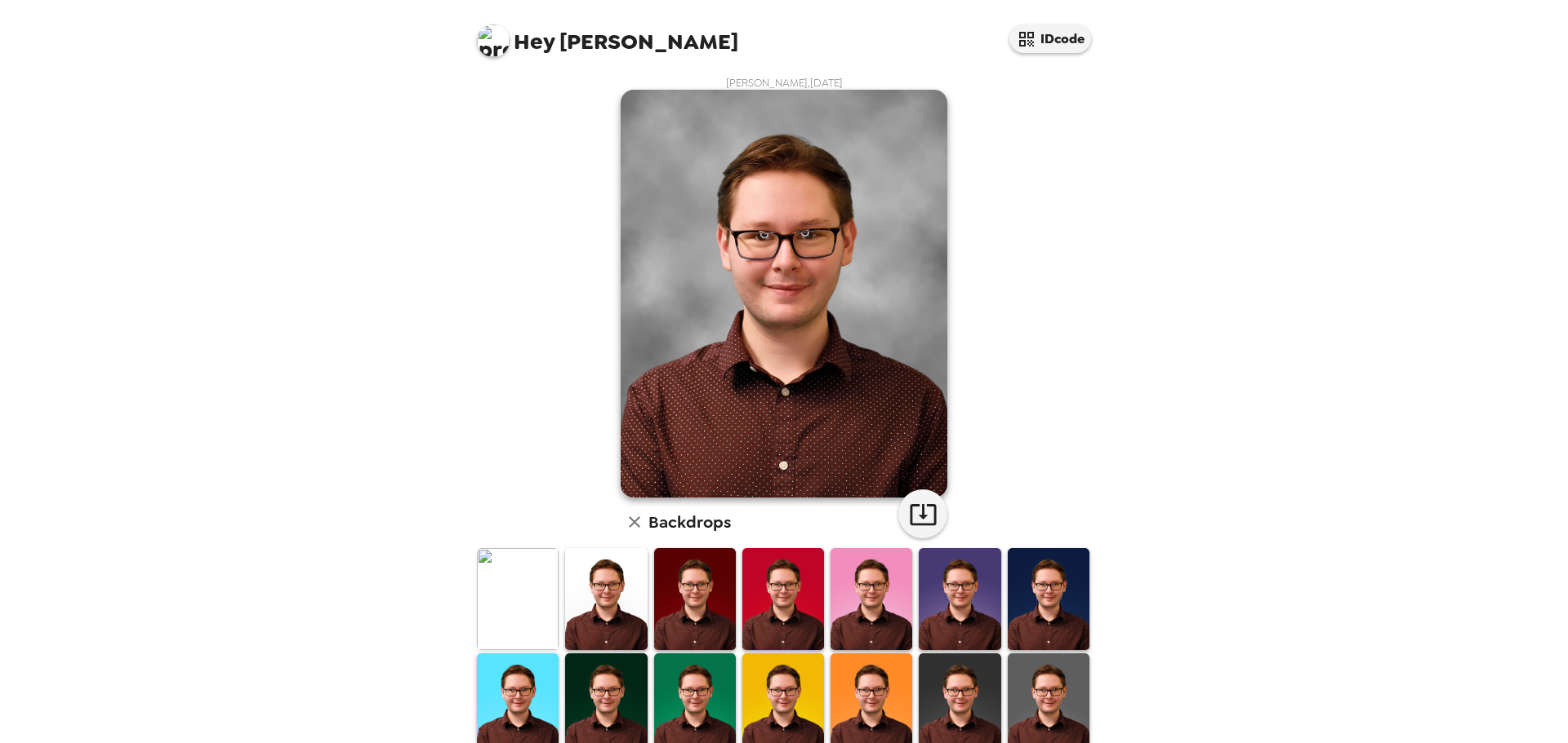
click at [966, 670] on img at bounding box center [959, 705] width 81 height 102
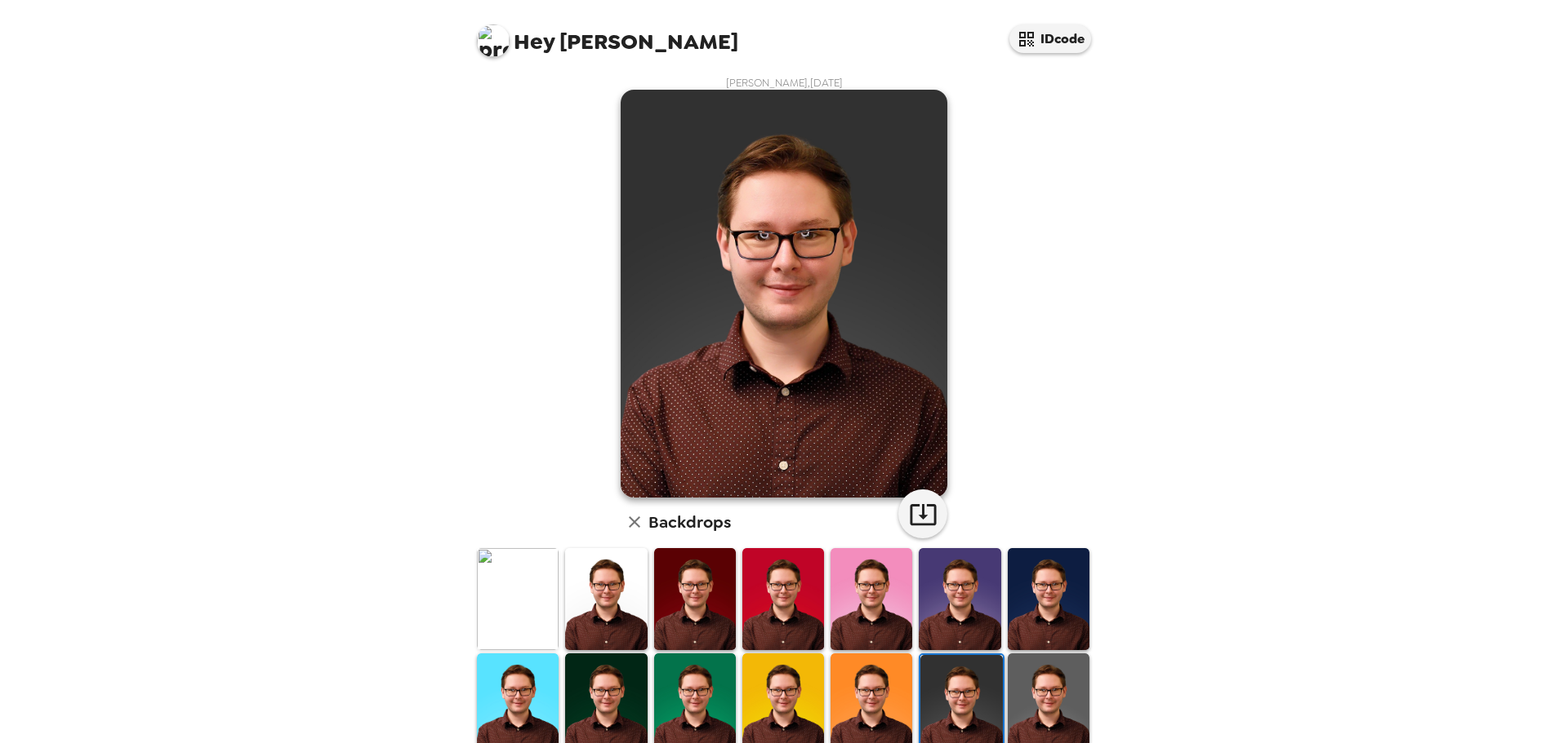
click at [1007, 672] on img at bounding box center [1048, 705] width 81 height 102
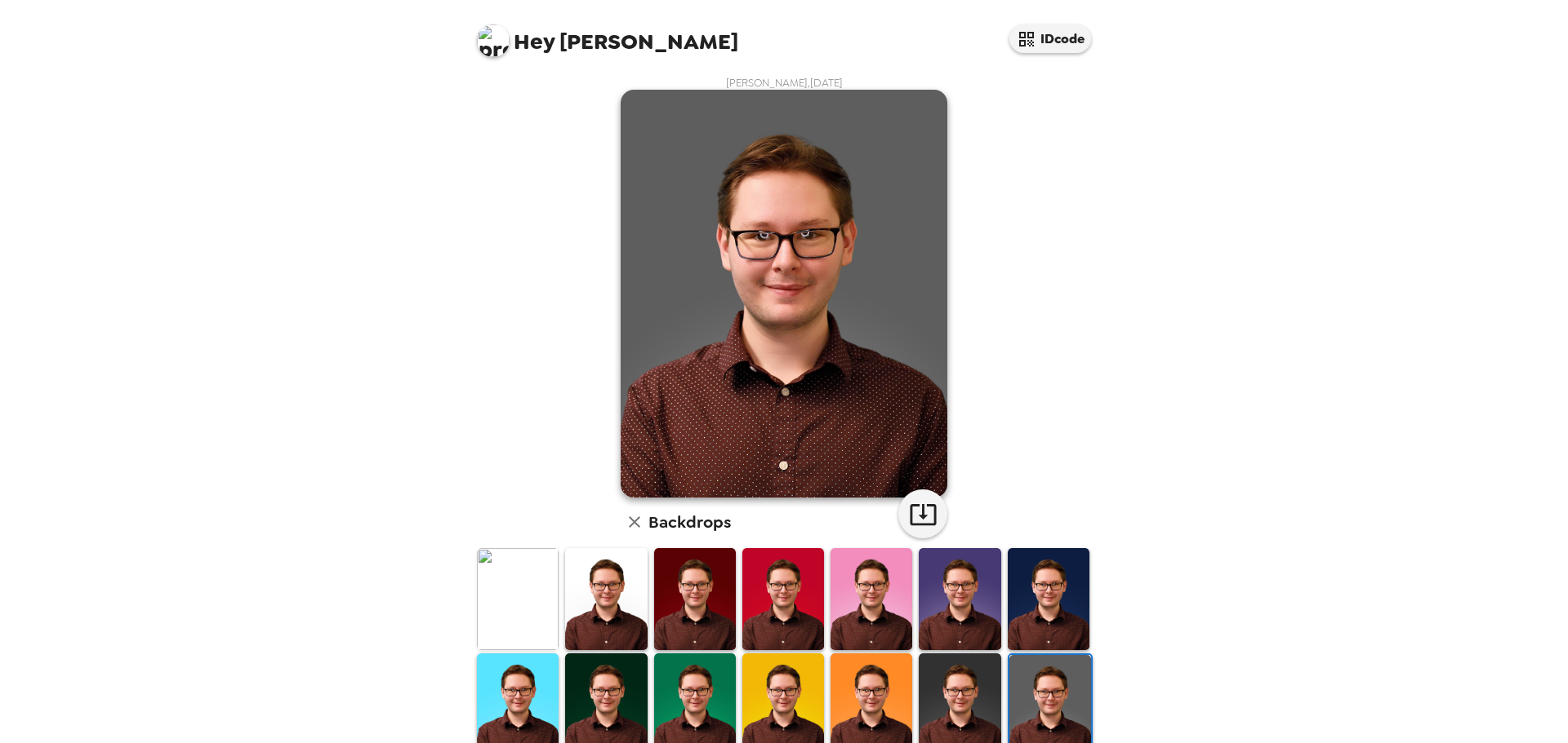
click at [490, 597] on img at bounding box center [517, 599] width 81 height 102
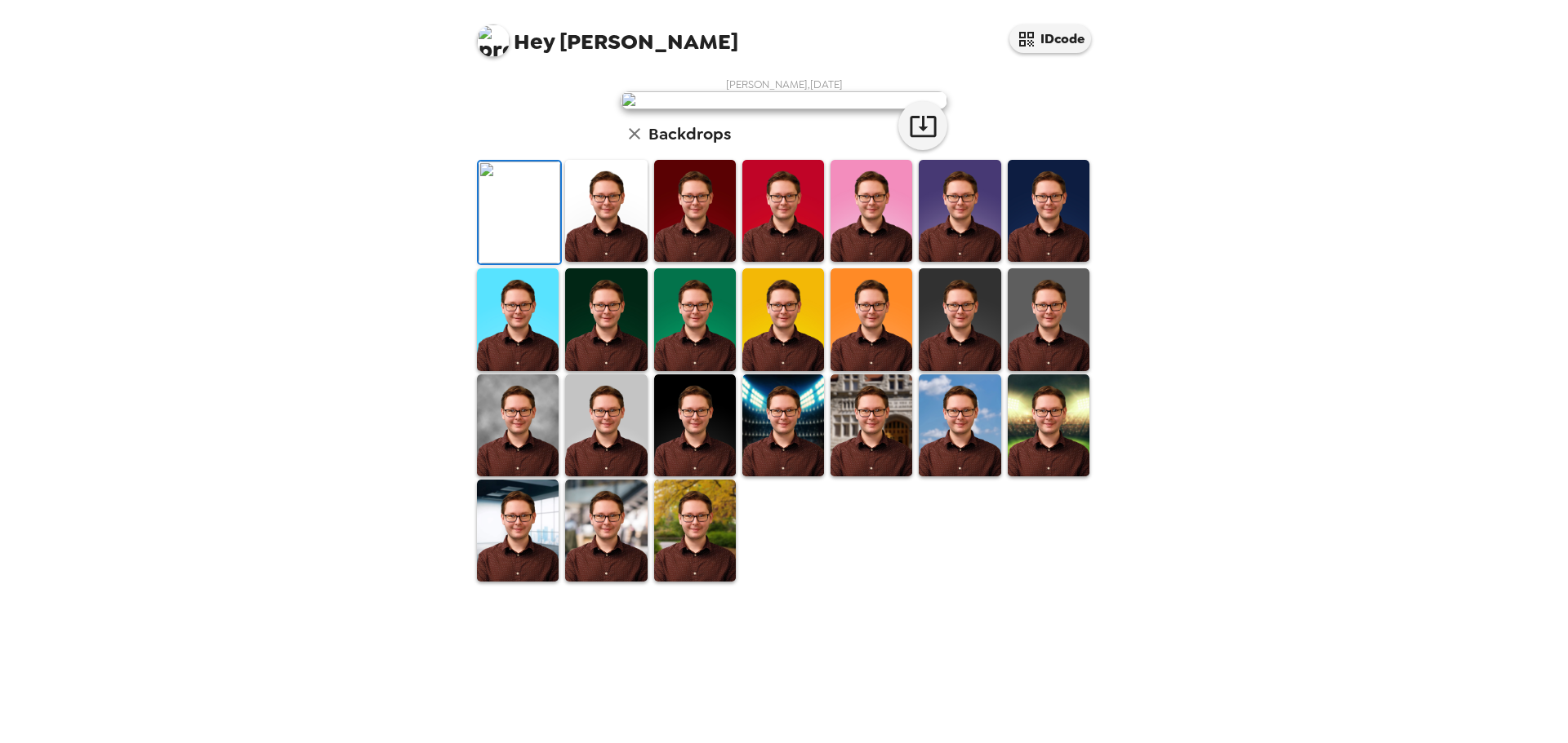
scroll to position [246, 0]
click at [697, 582] on img at bounding box center [695, 531] width 81 height 102
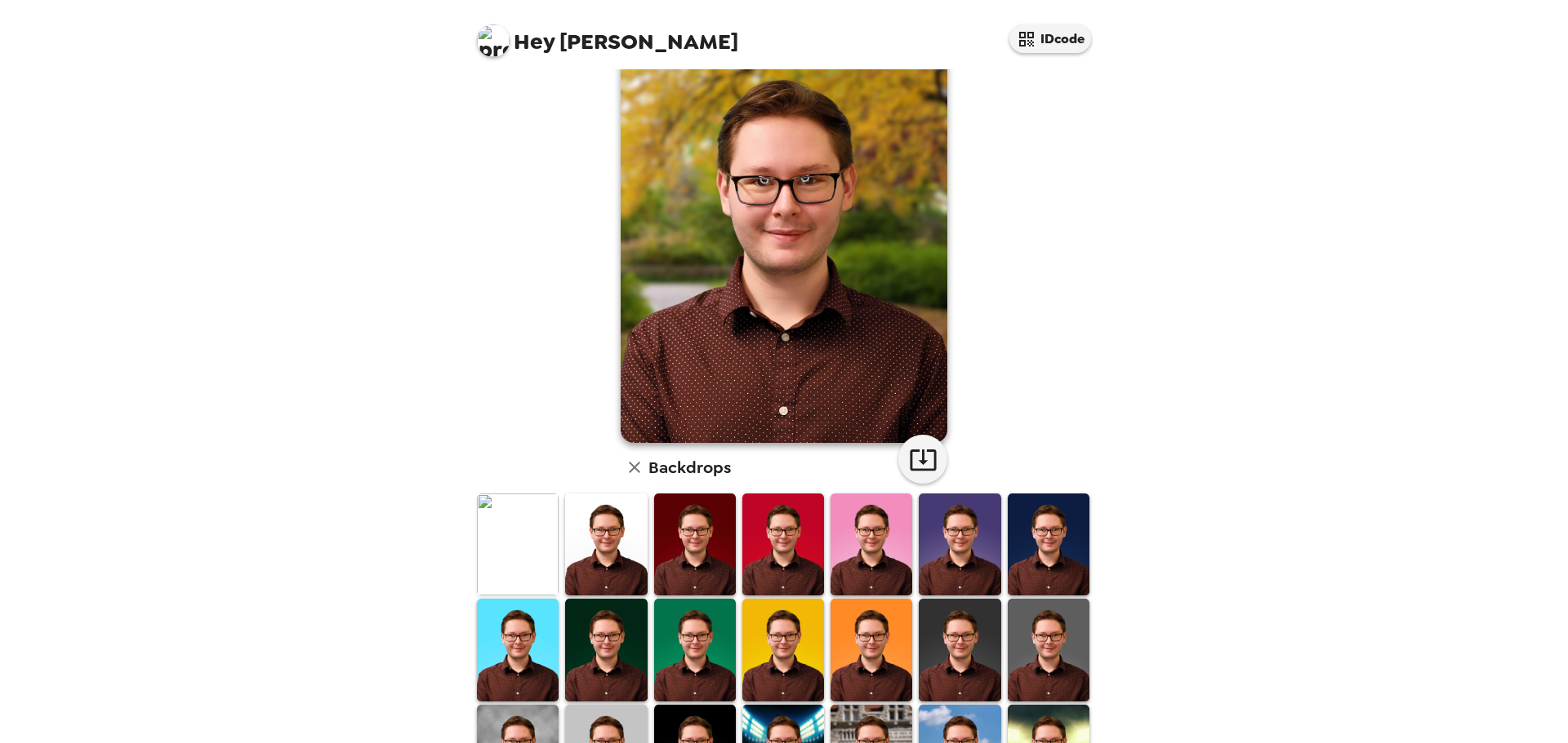
scroll to position [0, 0]
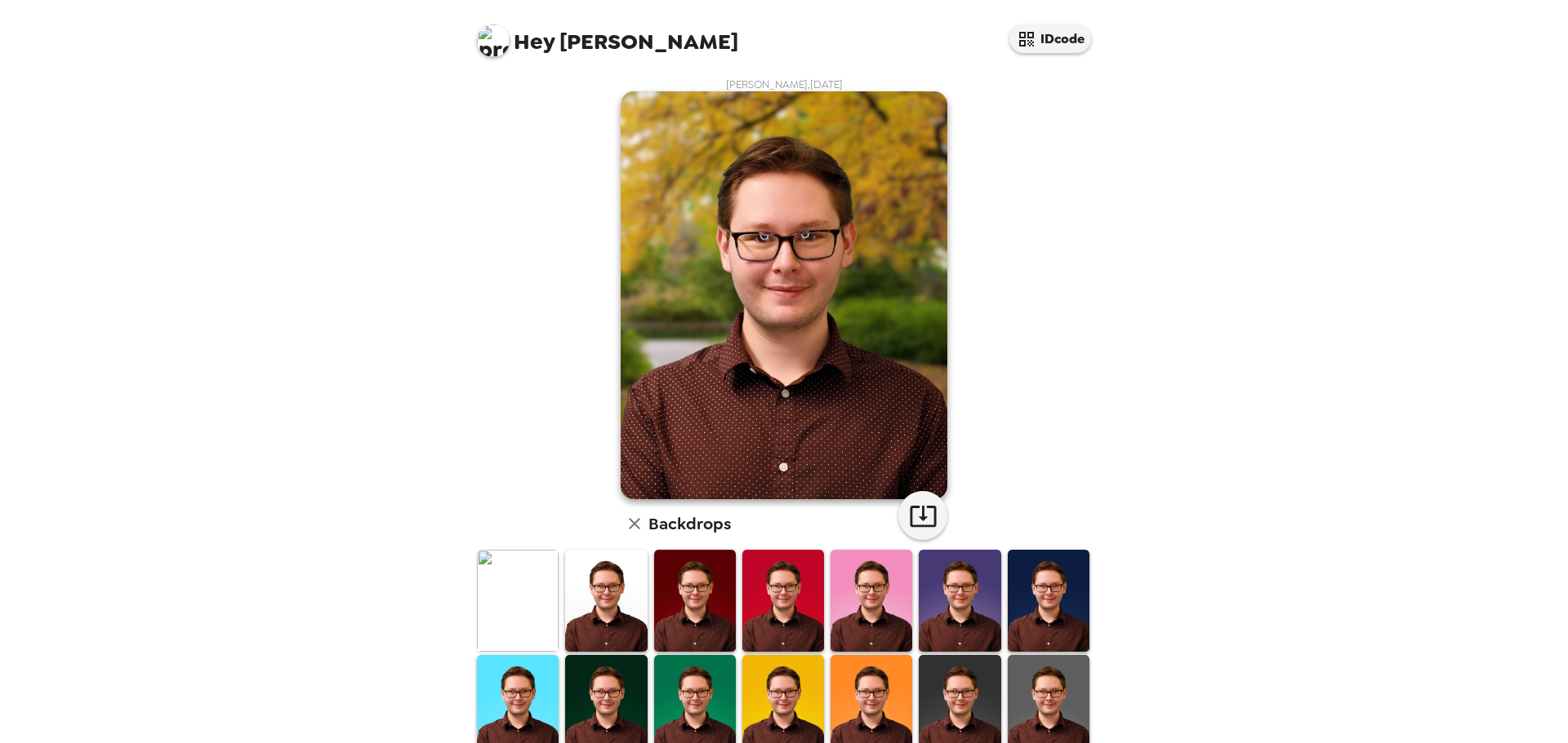
click at [760, 233] on img at bounding box center [784, 296] width 327 height 408
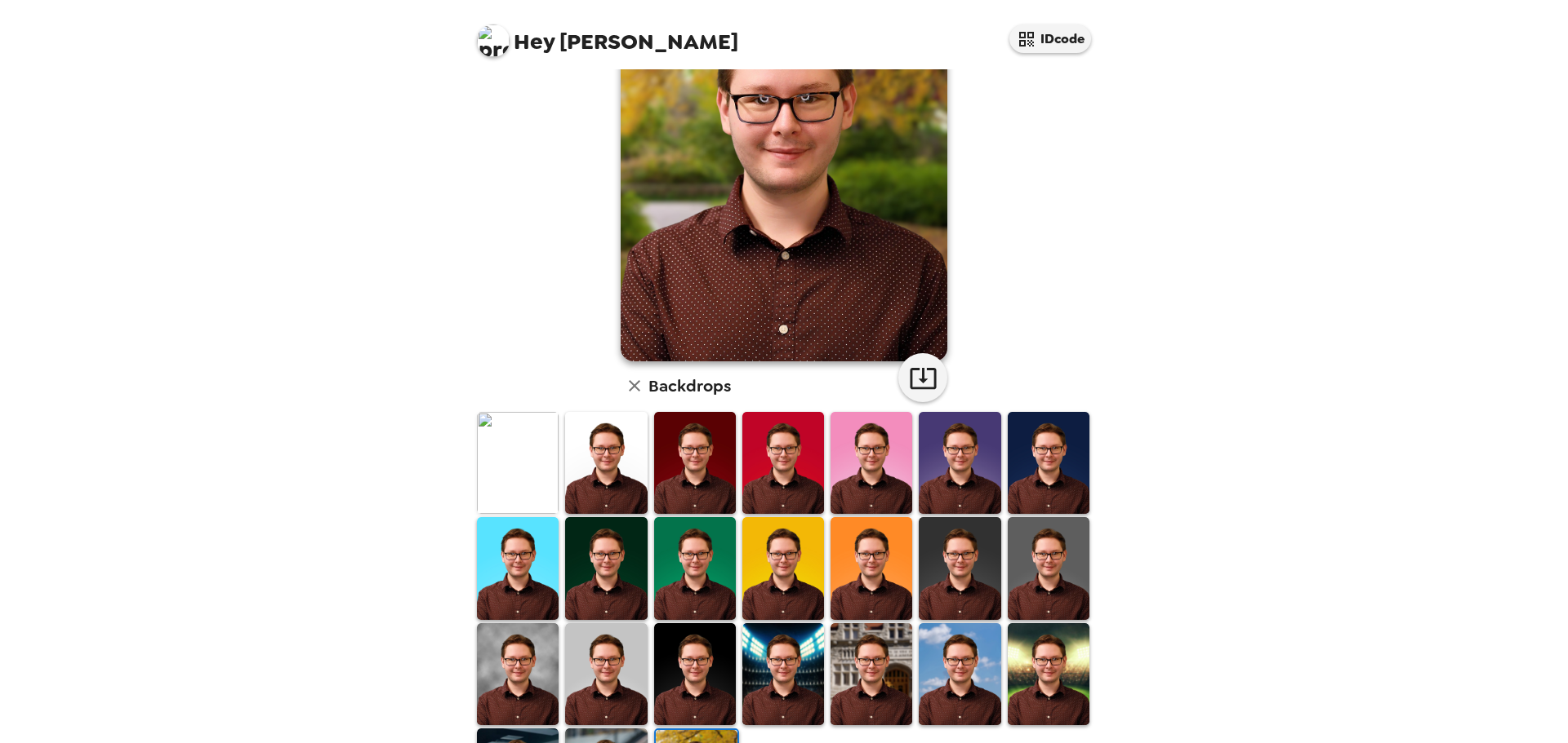
scroll to position [246, 0]
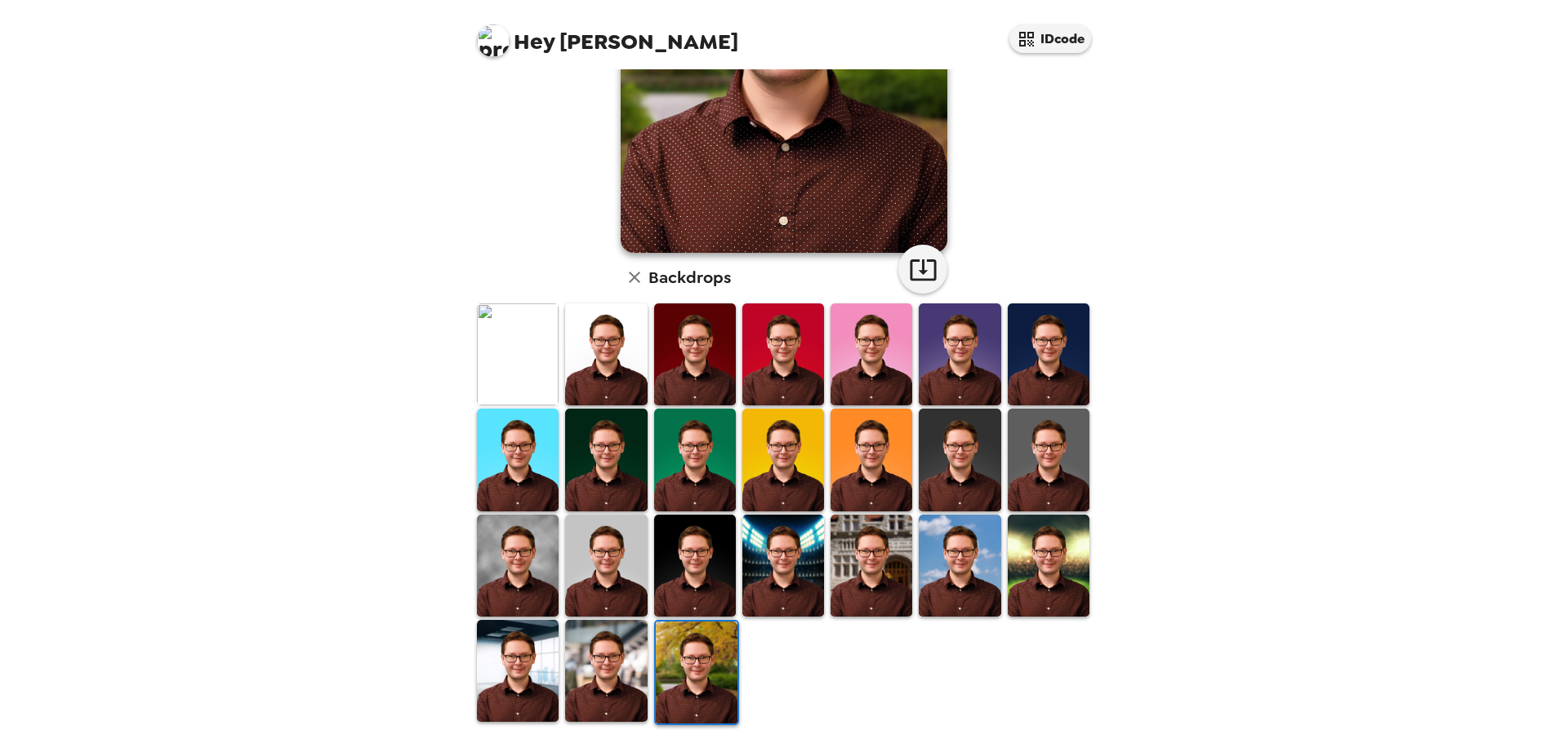
click at [708, 672] on img at bounding box center [697, 673] width 81 height 102
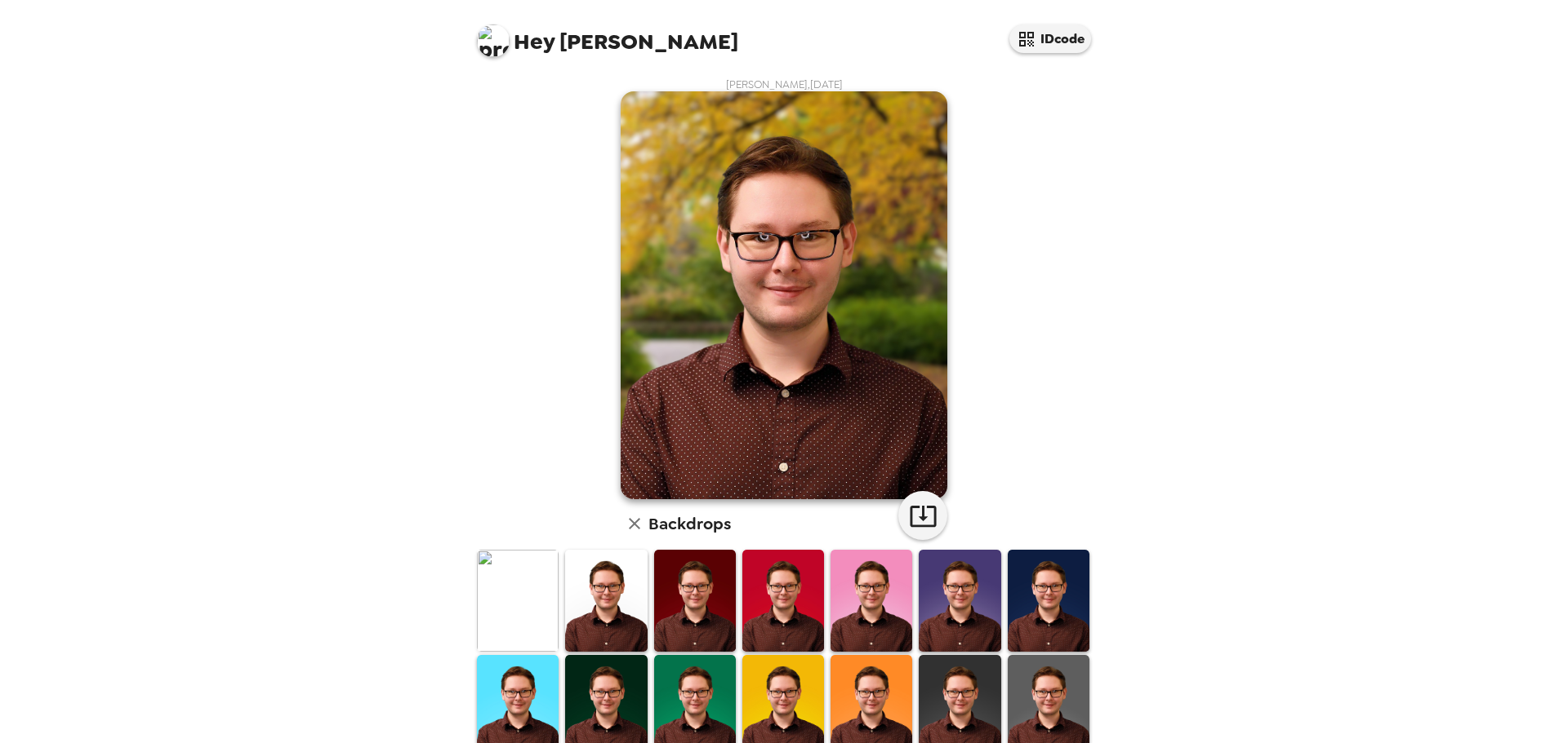
click at [1011, 620] on img at bounding box center [1048, 601] width 81 height 102
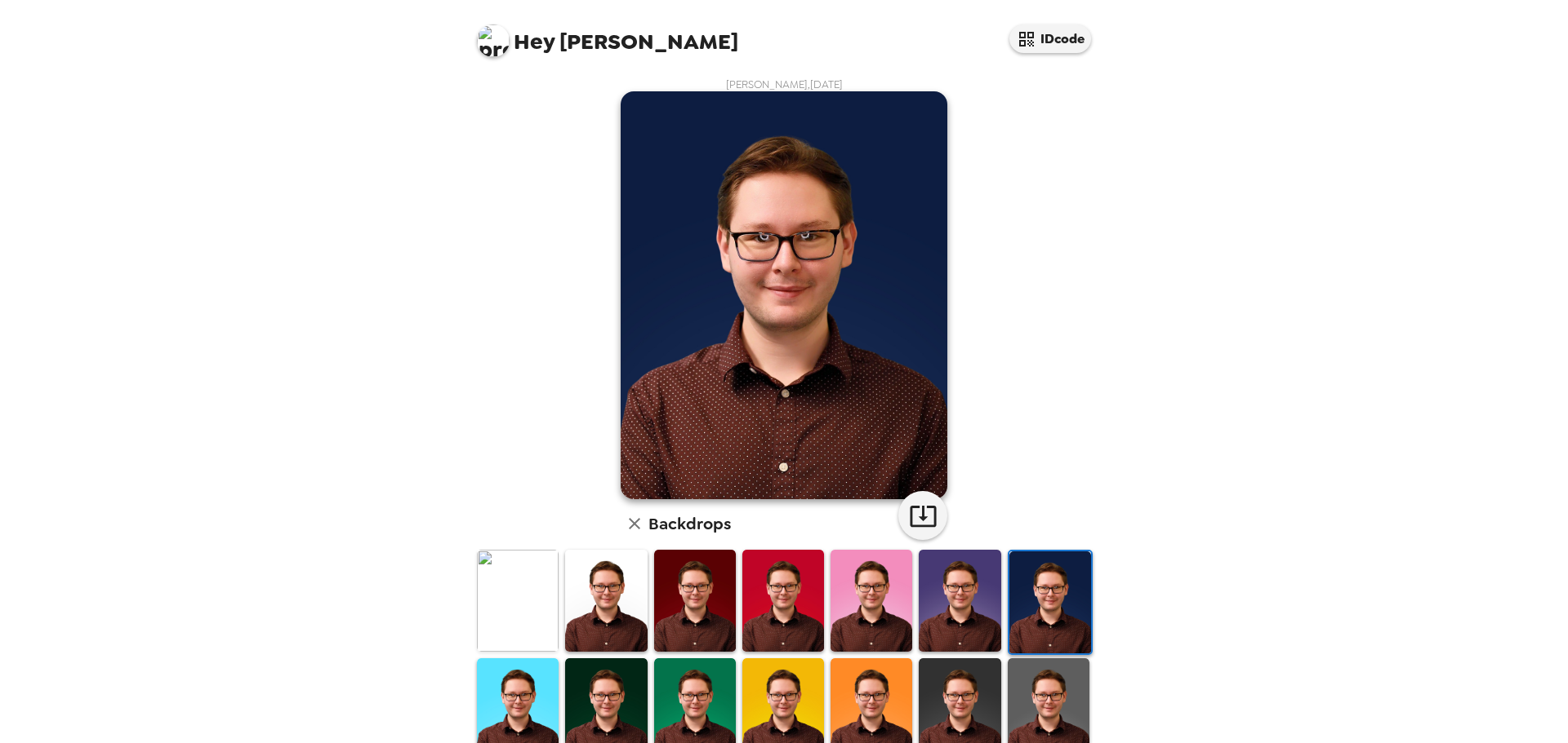
click at [900, 627] on img at bounding box center [871, 601] width 81 height 102
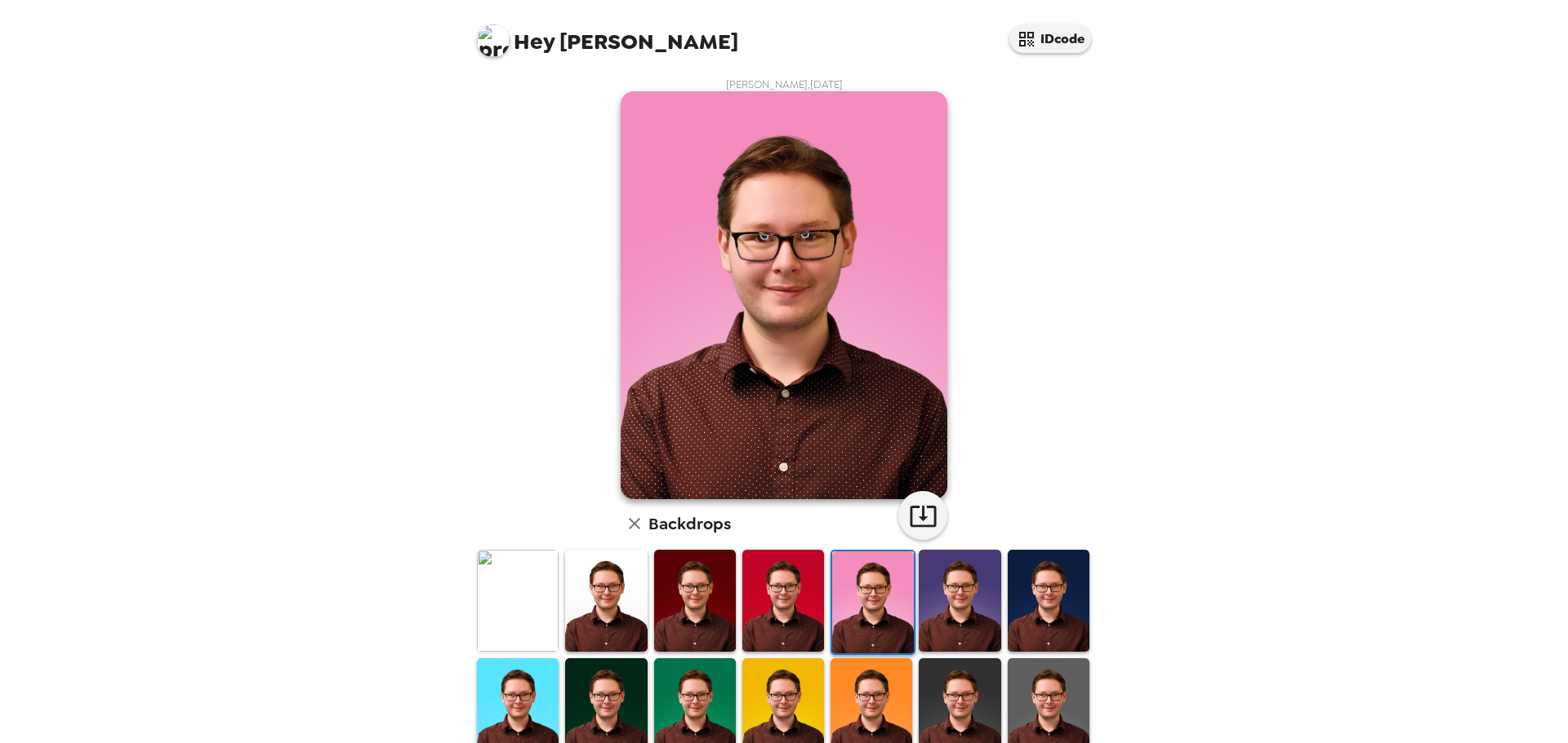
click at [667, 637] on img at bounding box center [695, 601] width 81 height 102
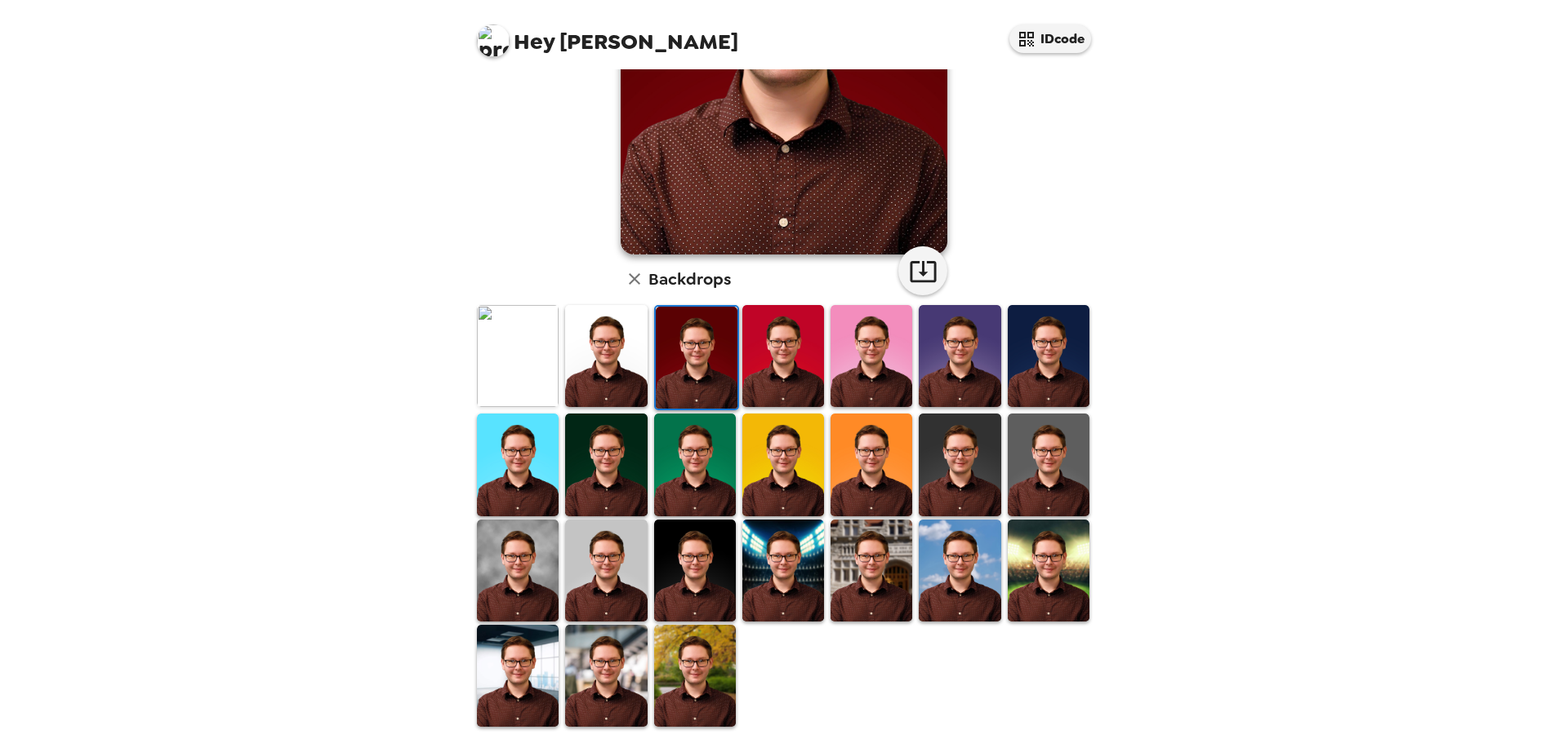
click at [545, 656] on img at bounding box center [517, 676] width 81 height 102
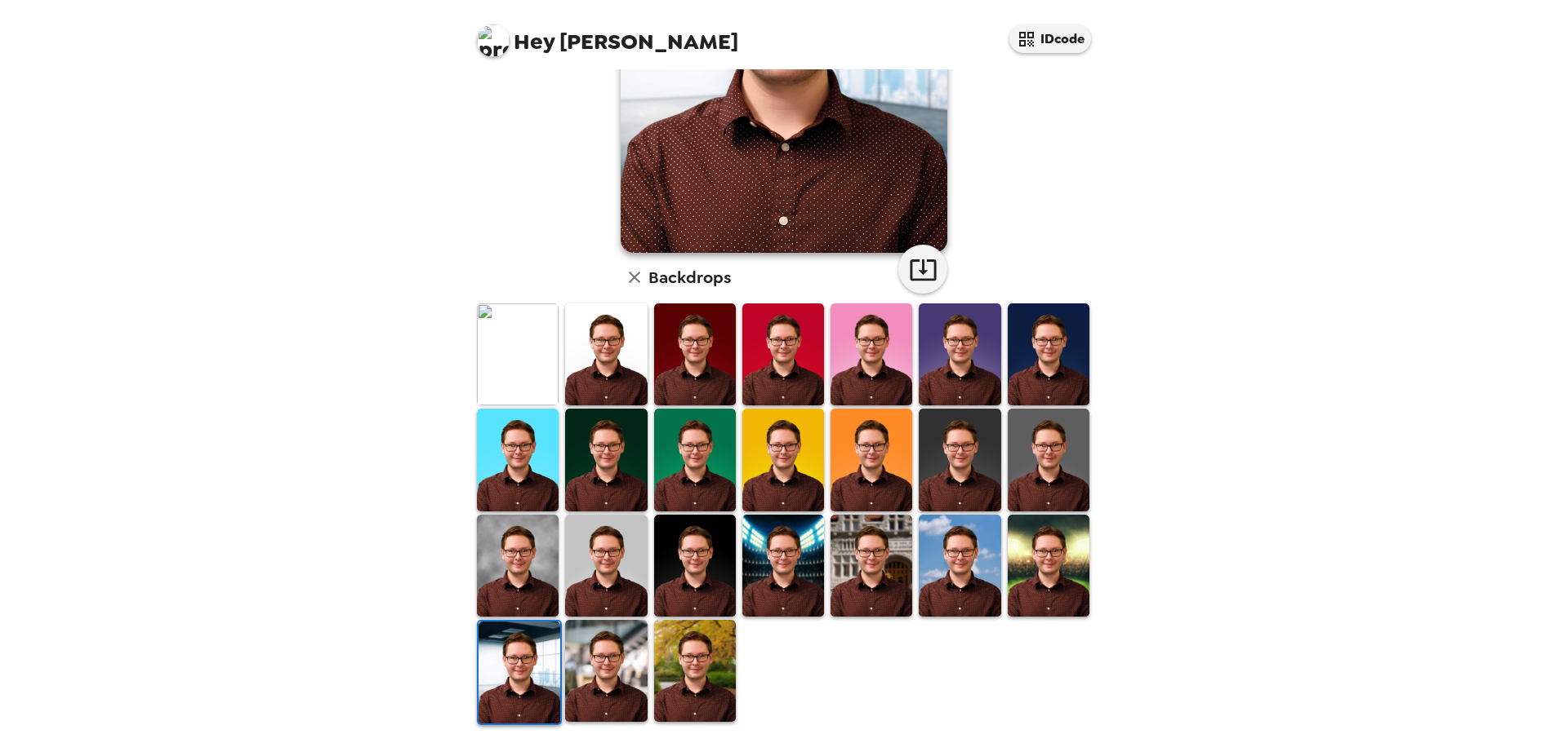
click at [786, 577] on img at bounding box center [783, 567] width 81 height 102
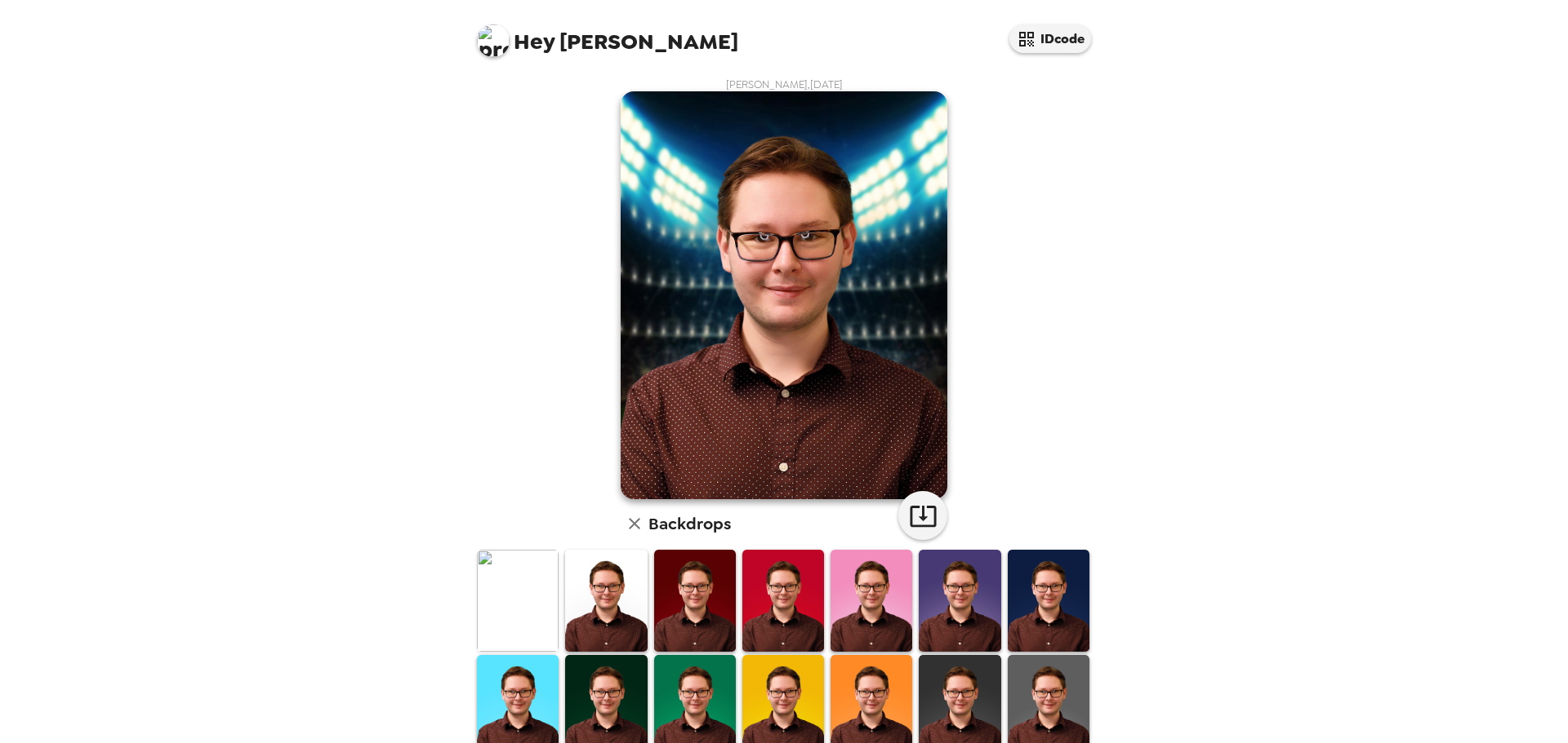
scroll to position [163, 0]
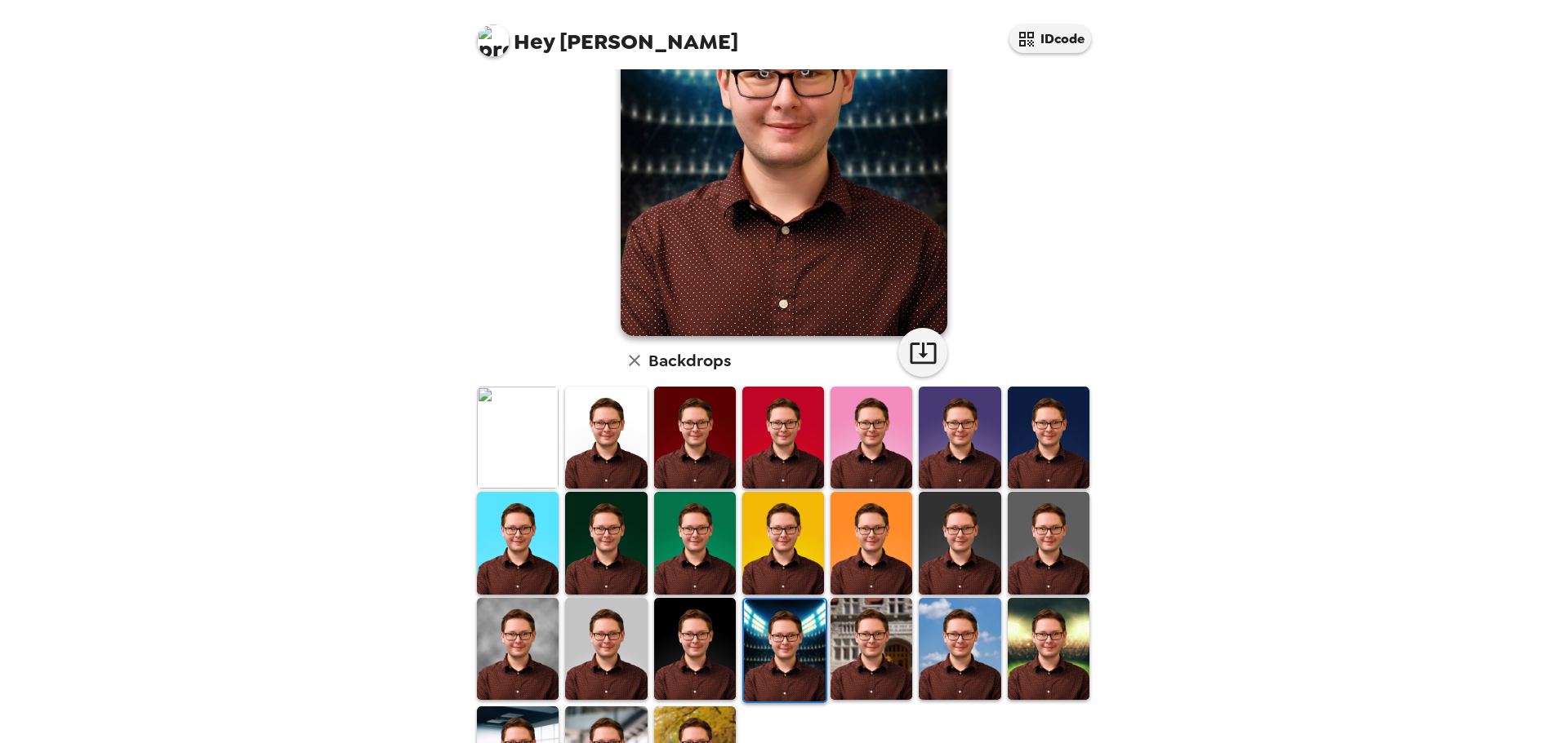
click at [969, 637] on img at bounding box center [959, 649] width 81 height 102
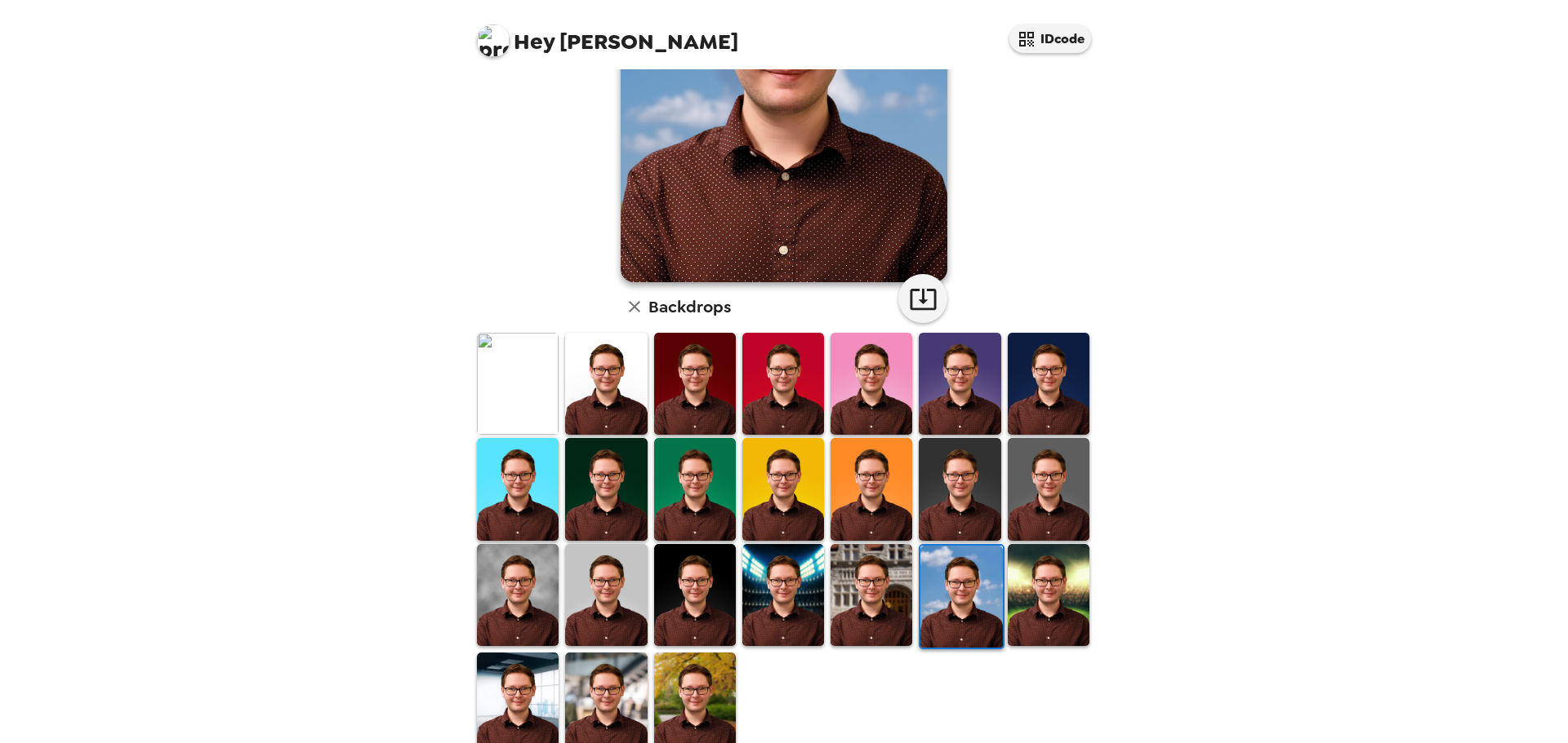
scroll to position [246, 0]
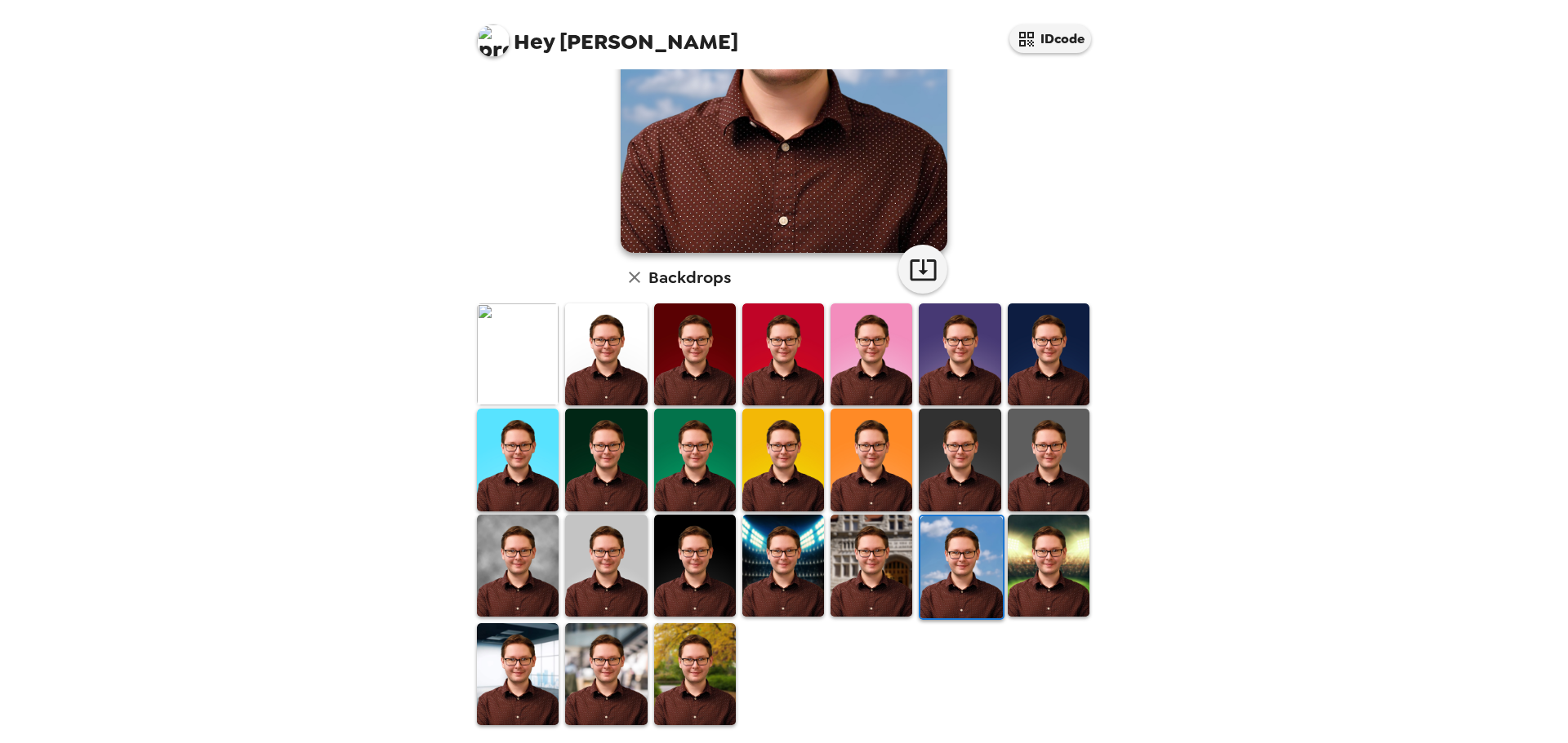
click at [624, 675] on img at bounding box center [606, 675] width 81 height 102
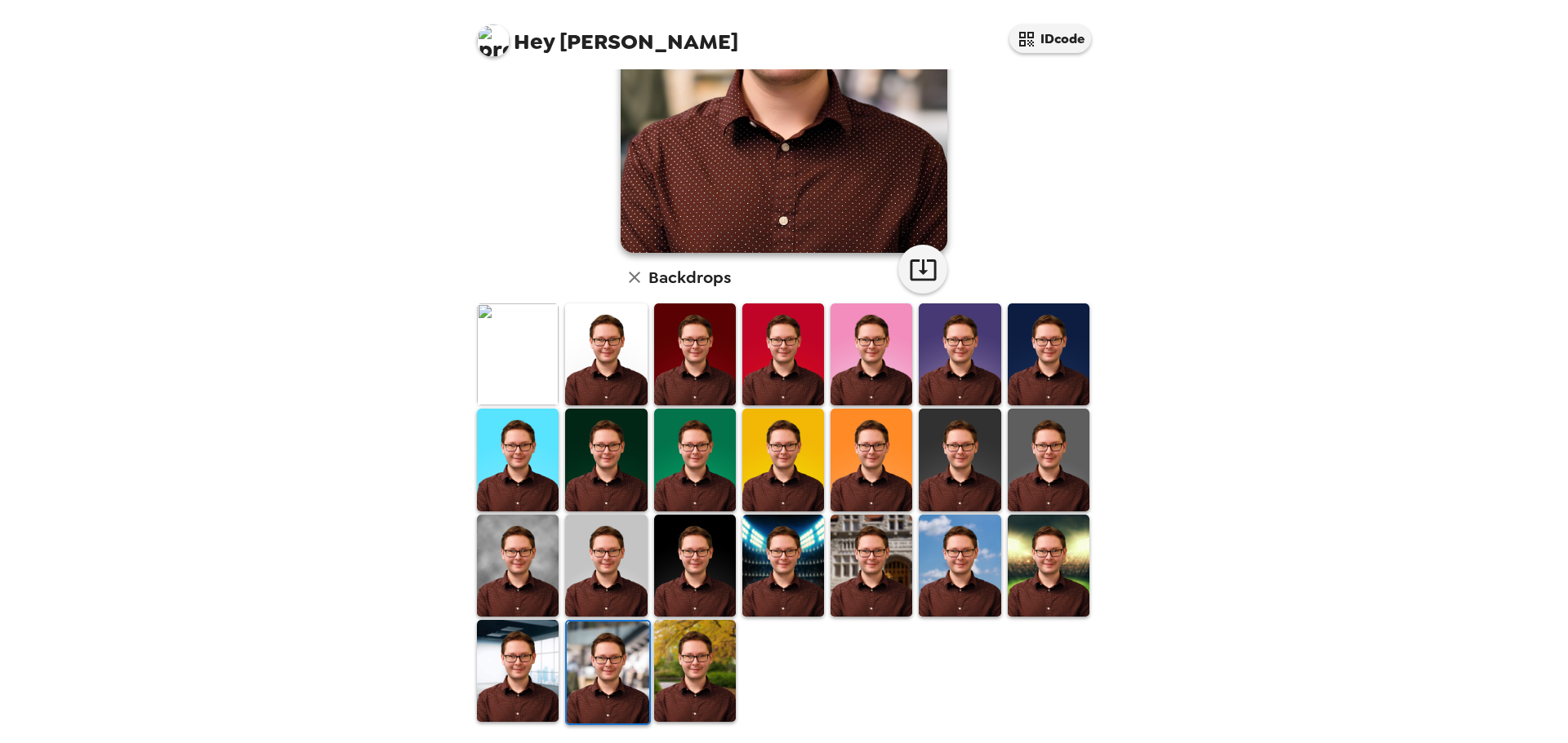
click at [544, 660] on img at bounding box center [517, 672] width 81 height 102
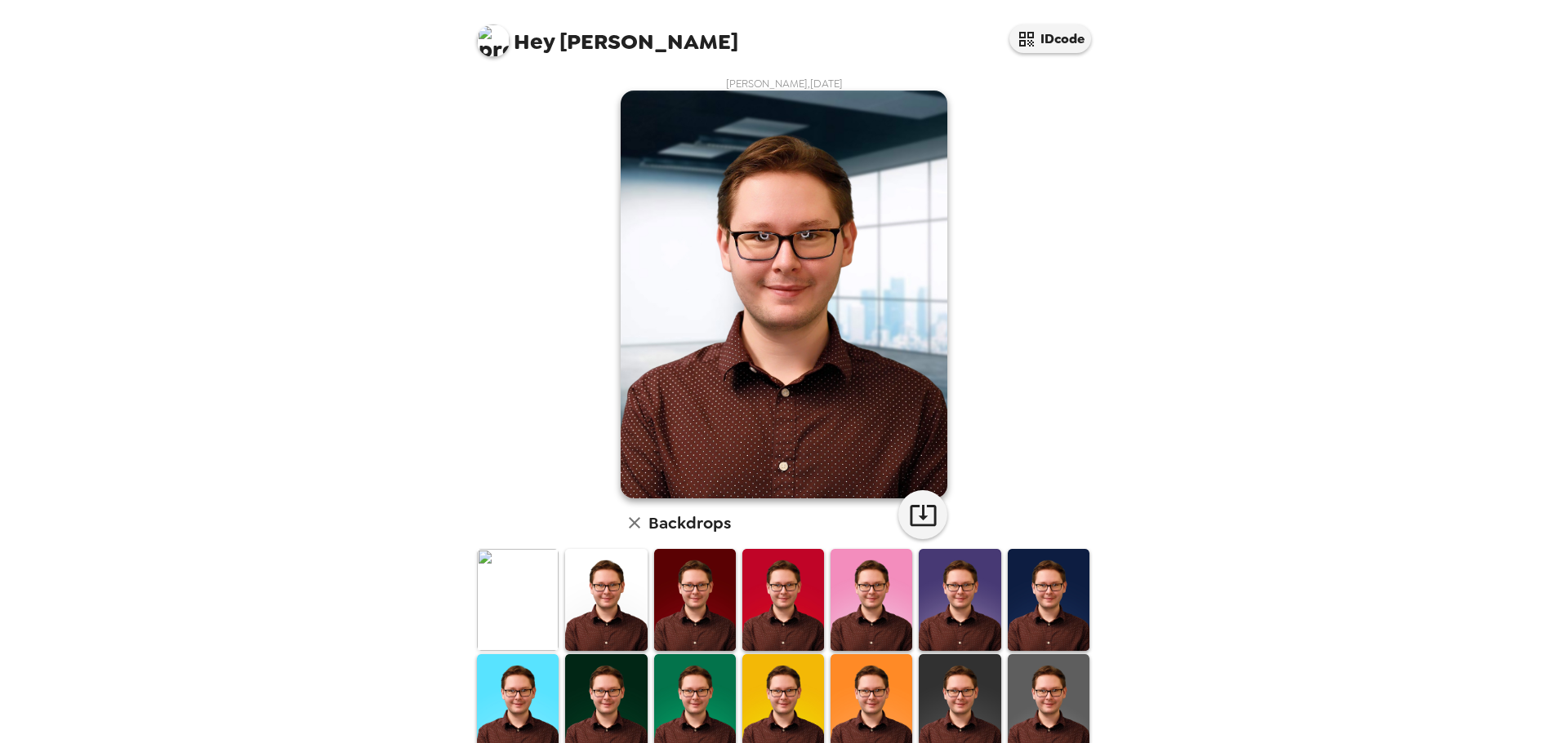
scroll to position [0, 0]
